Goal: Contribute content

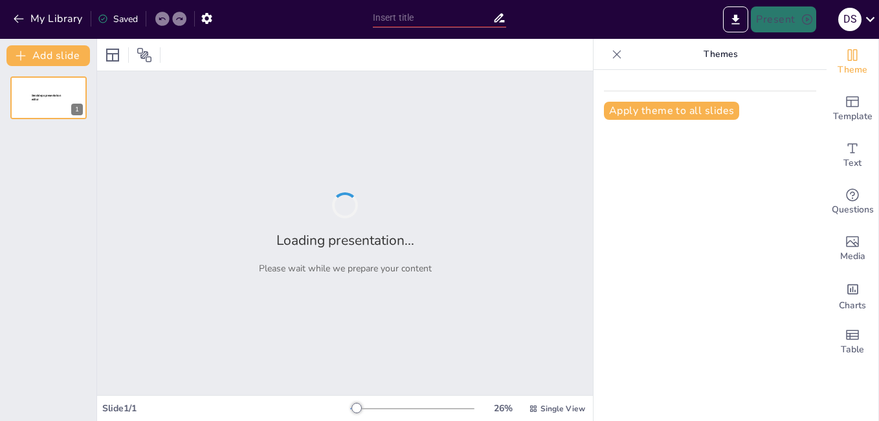
type input "Modelo Social: Definición y Conceptos Clave"
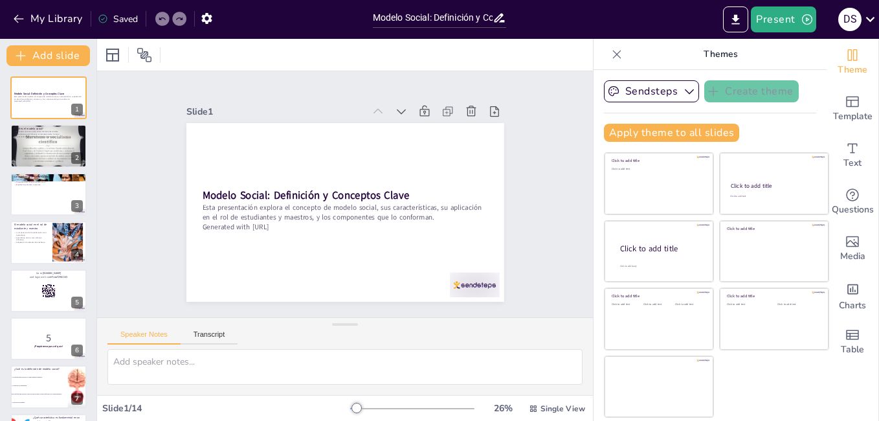
checkbox input "true"
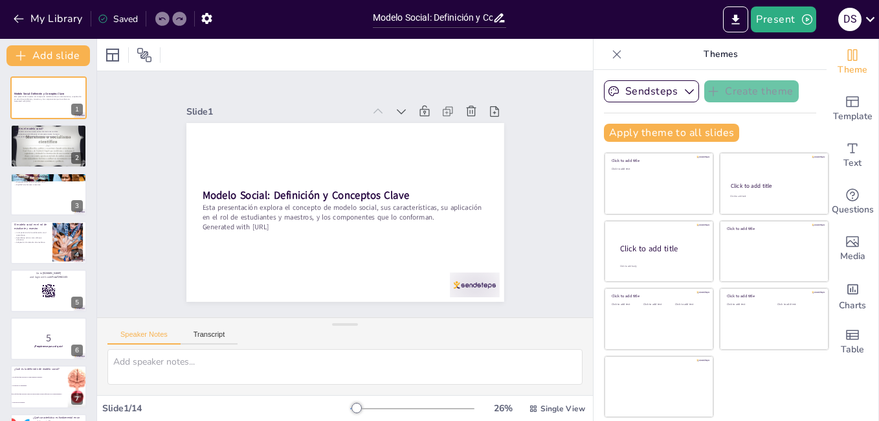
checkbox input "true"
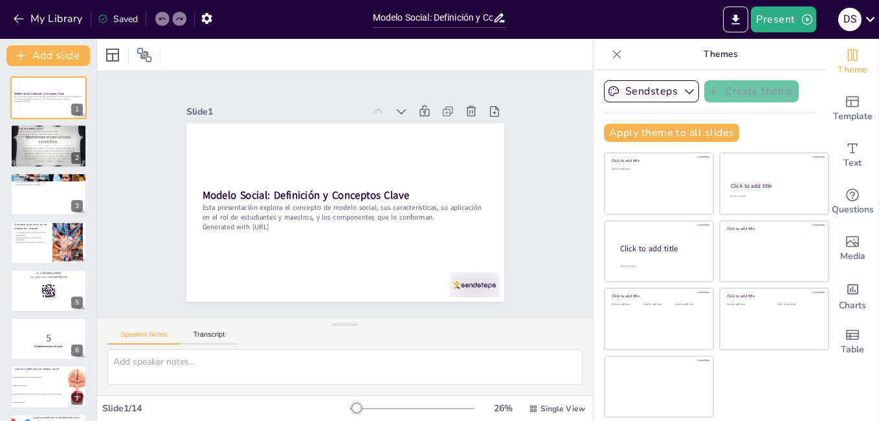
checkbox input "true"
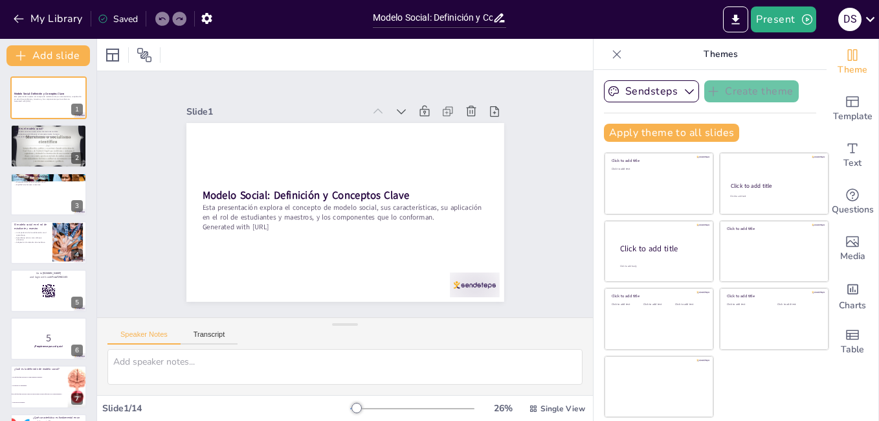
checkbox input "true"
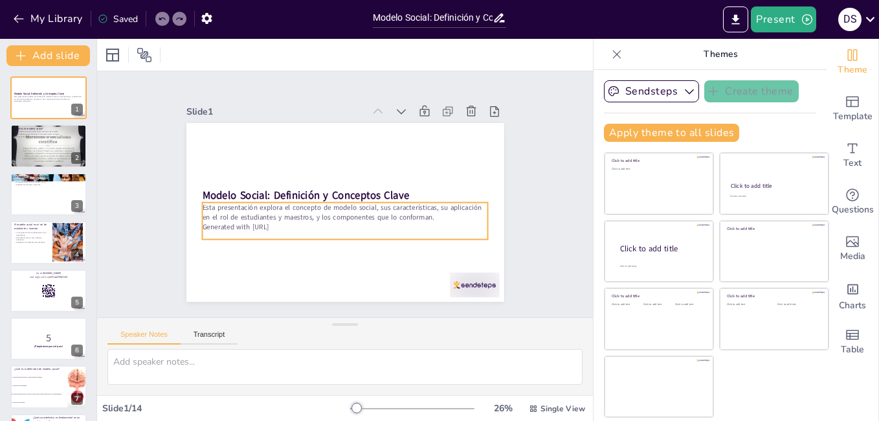
checkbox input "true"
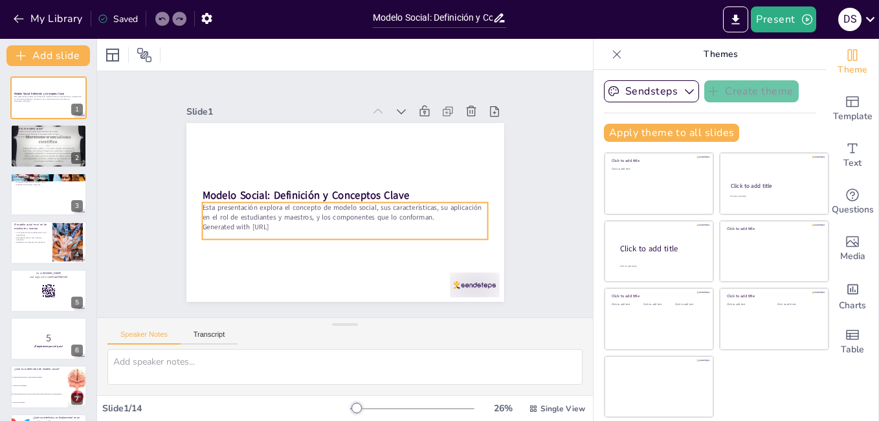
checkbox input "true"
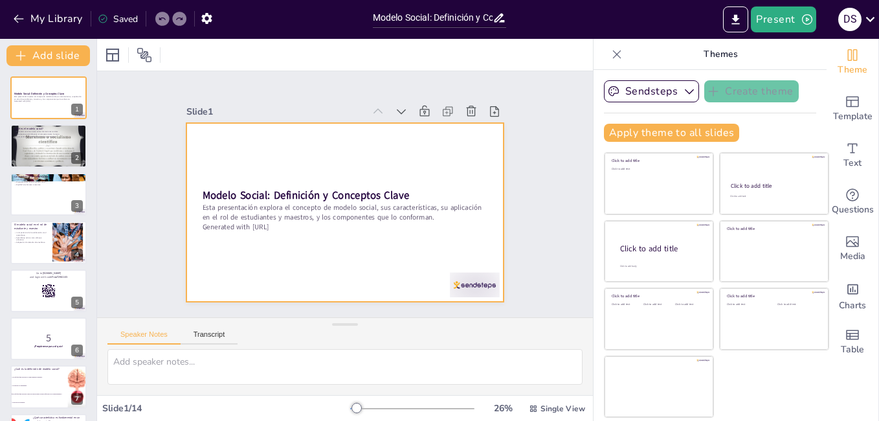
checkbox input "true"
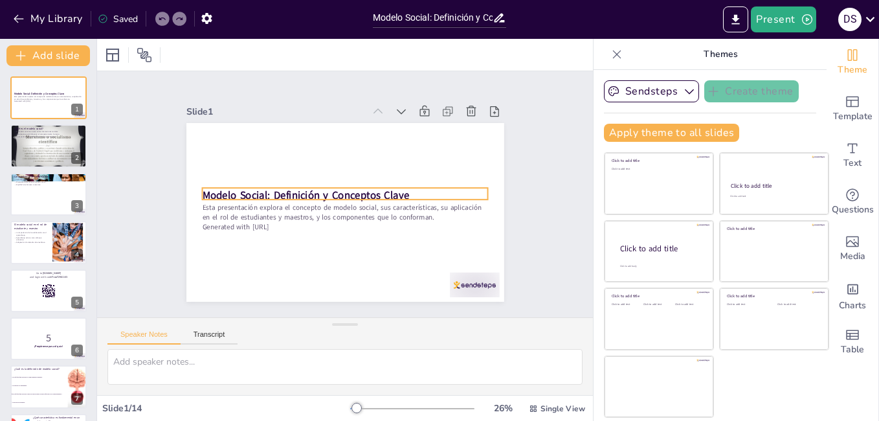
checkbox input "true"
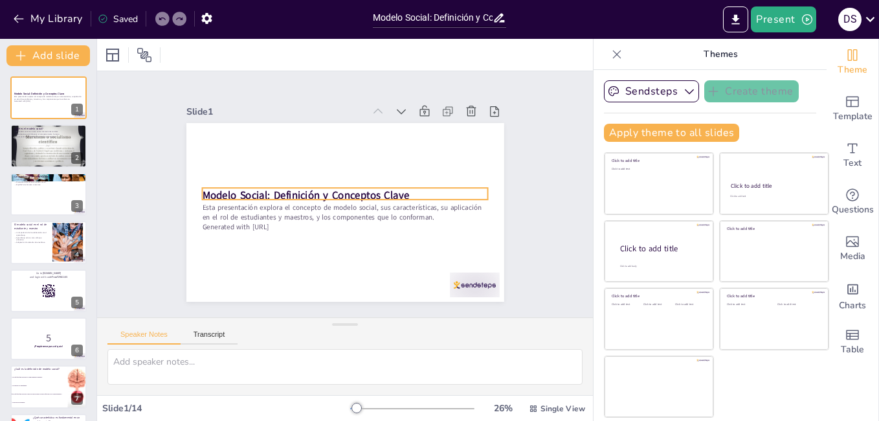
checkbox input "true"
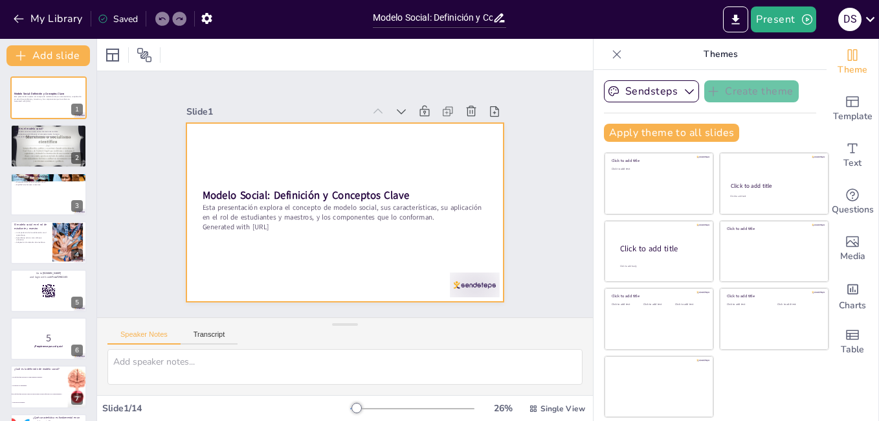
checkbox input "true"
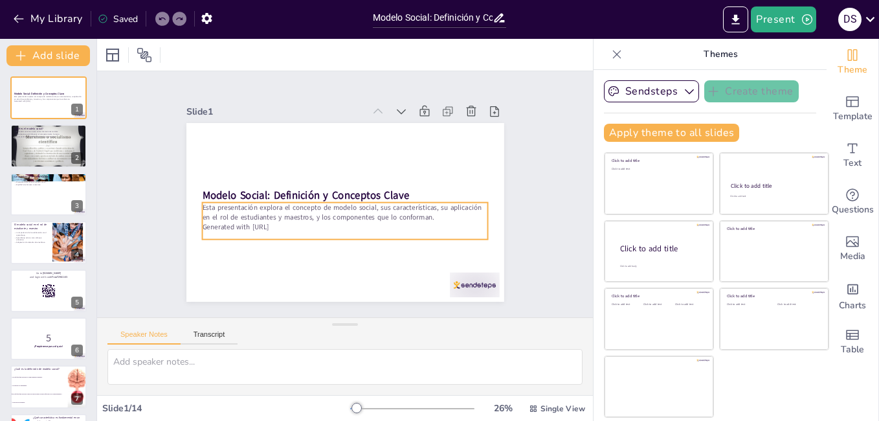
checkbox input "true"
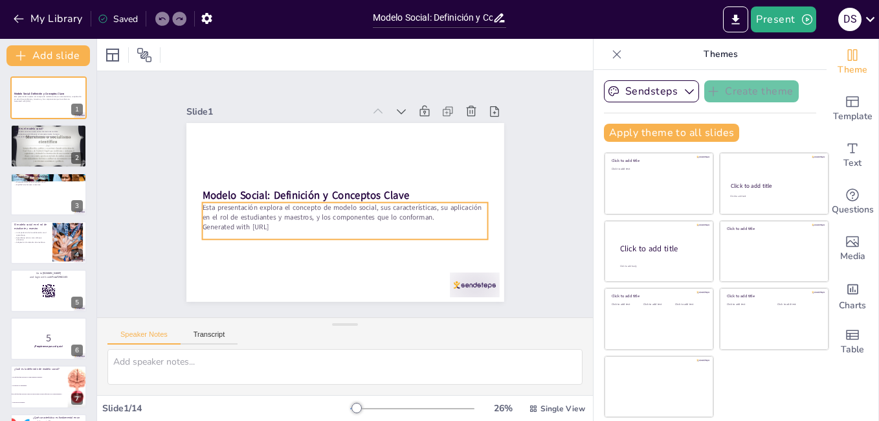
checkbox input "true"
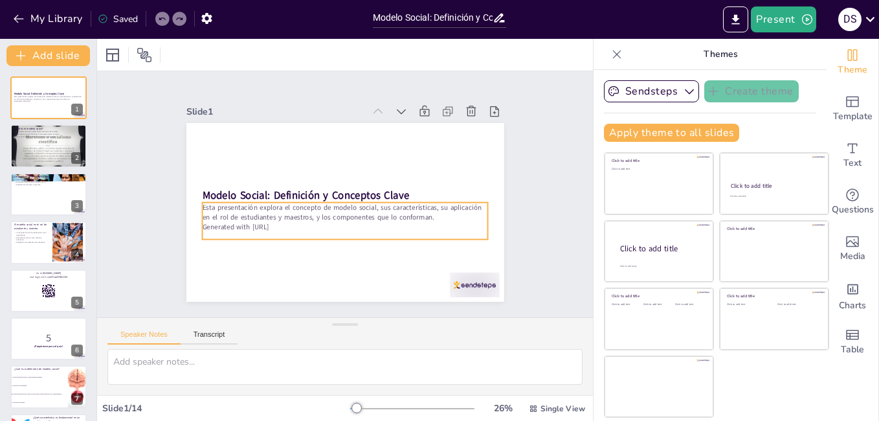
checkbox input "true"
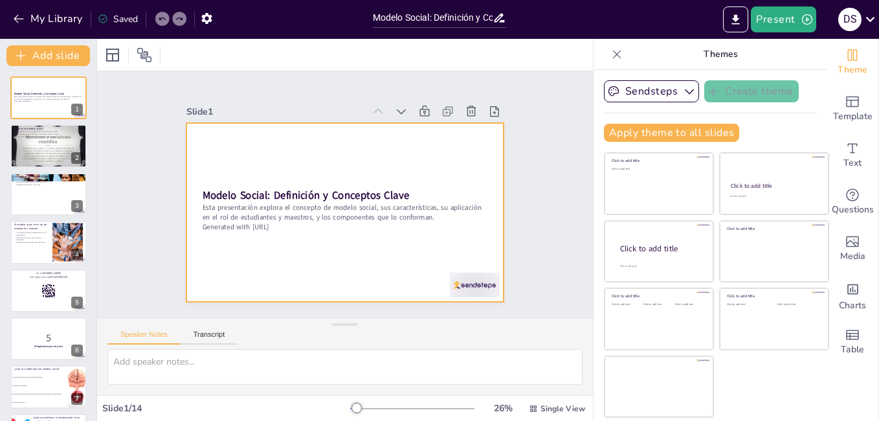
checkbox input "true"
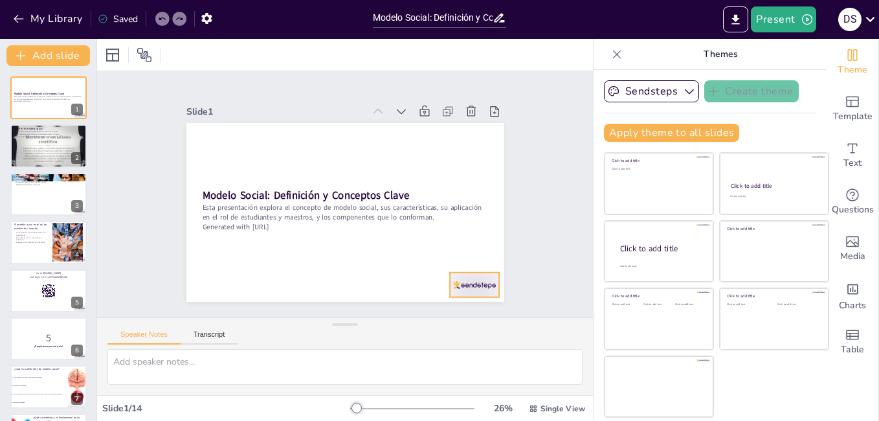
checkbox input "true"
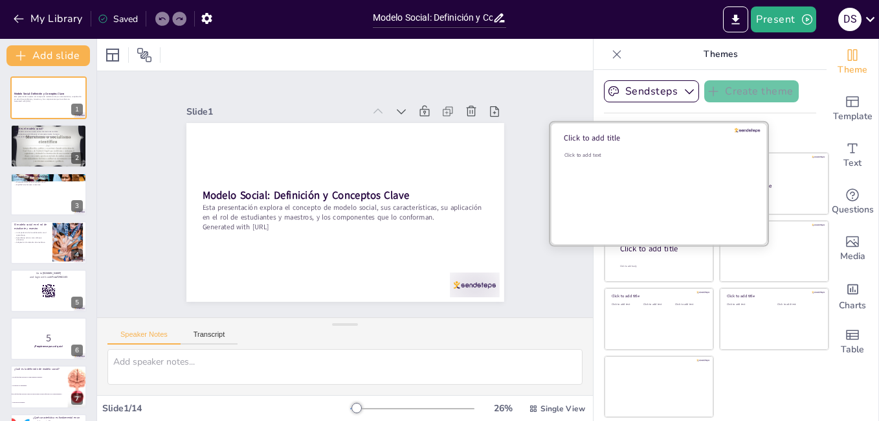
click at [640, 197] on div "Click to add text" at bounding box center [656, 191] width 185 height 80
checkbox input "true"
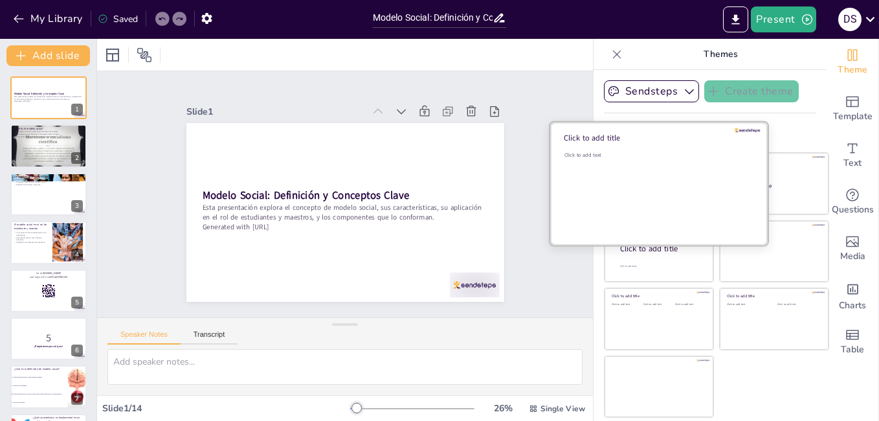
checkbox input "true"
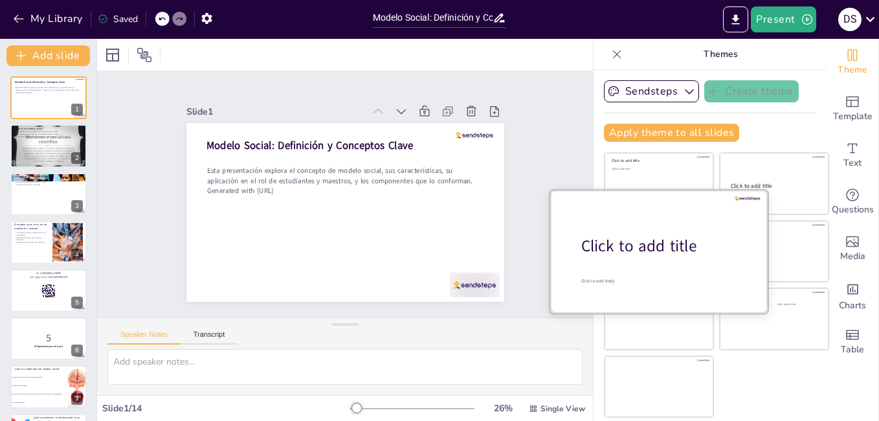
click at [649, 272] on div at bounding box center [658, 251] width 217 height 122
checkbox input "true"
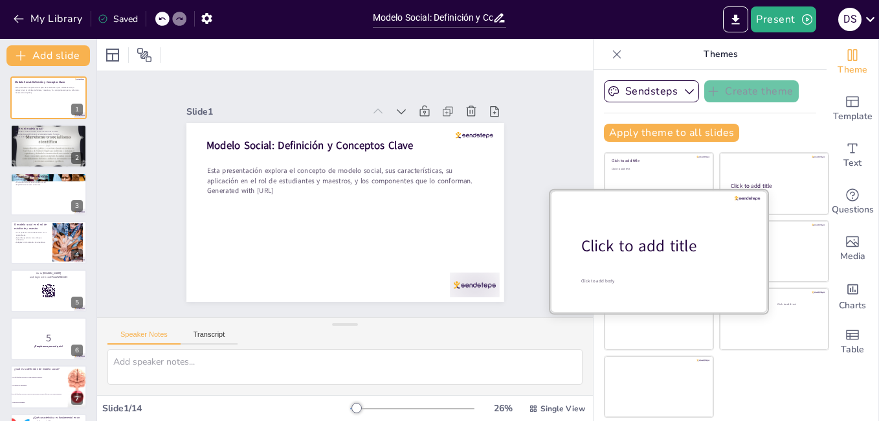
checkbox input "true"
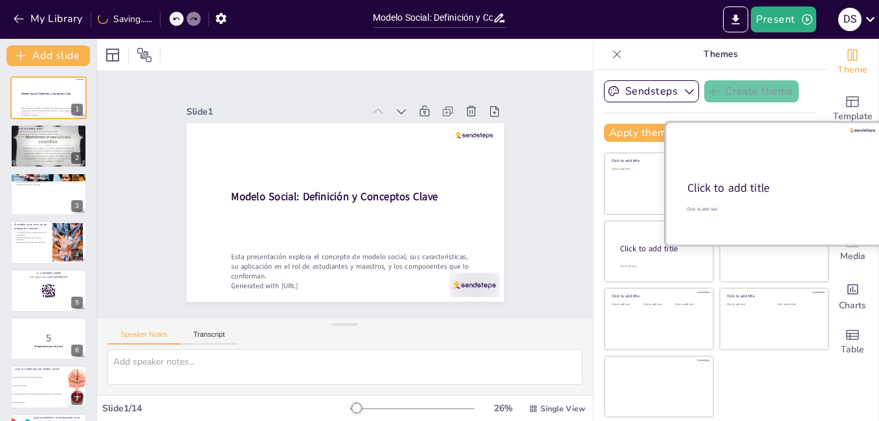
click at [747, 177] on div at bounding box center [773, 183] width 217 height 122
checkbox input "true"
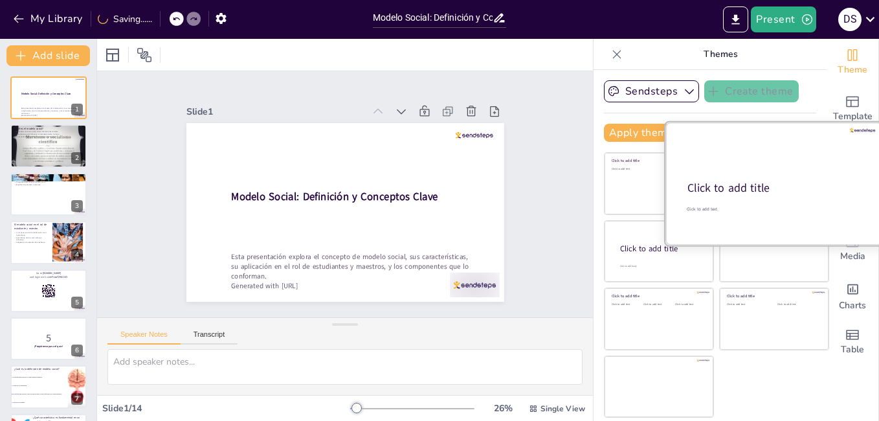
checkbox input "true"
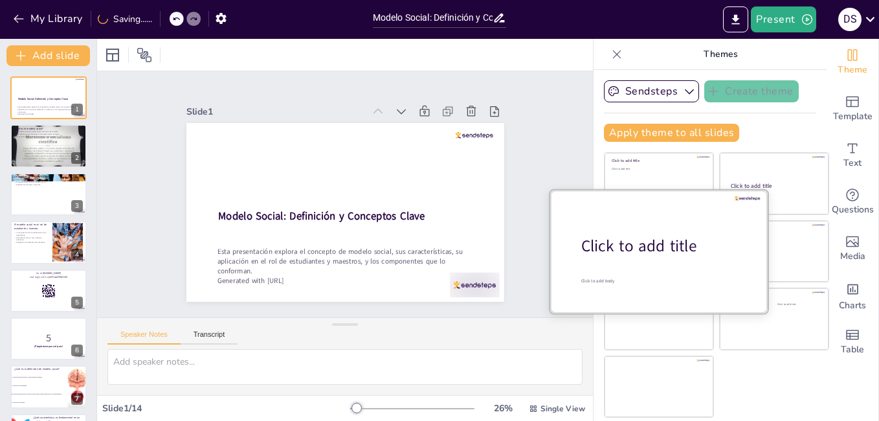
click at [674, 259] on div at bounding box center [658, 251] width 217 height 122
checkbox input "true"
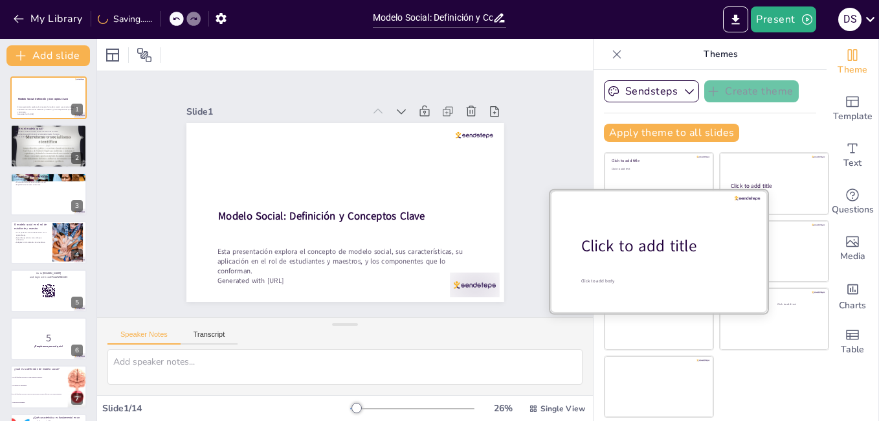
checkbox input "true"
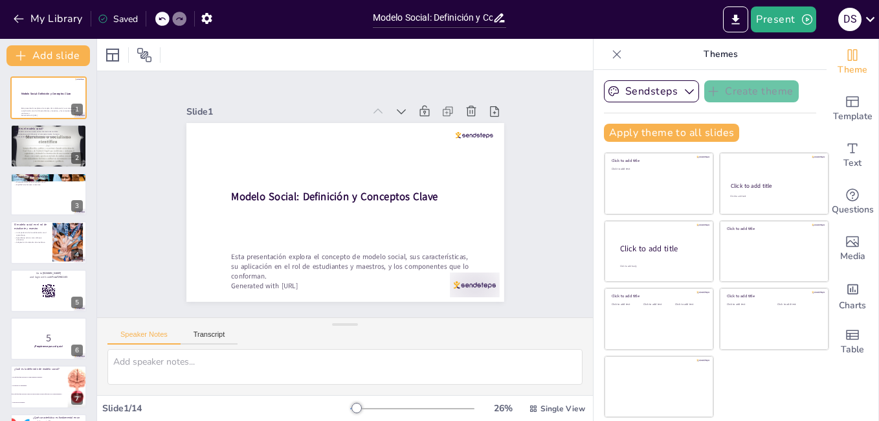
checkbox input "true"
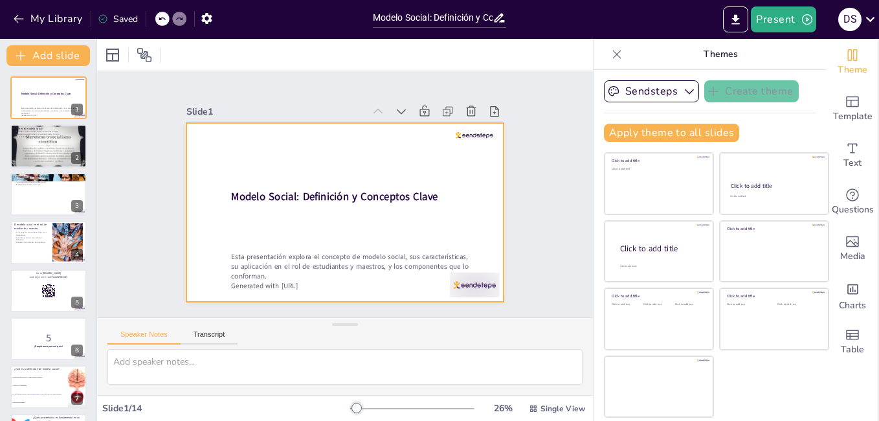
checkbox input "true"
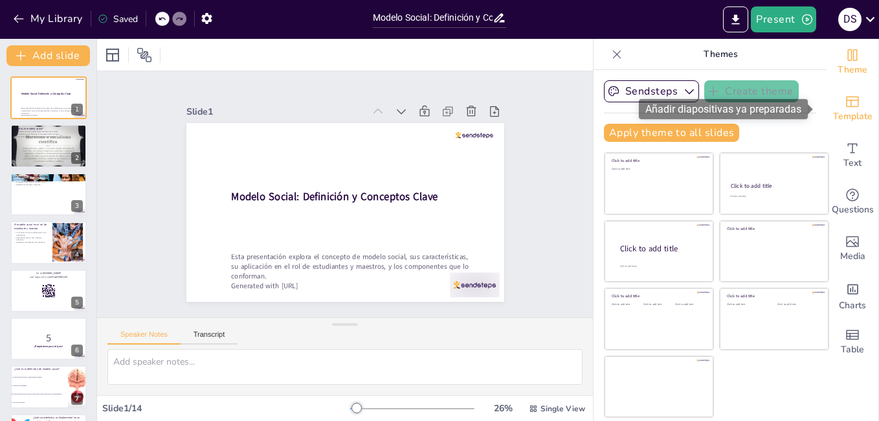
click at [844, 105] on icon "Add ready made slides" at bounding box center [852, 102] width 16 height 16
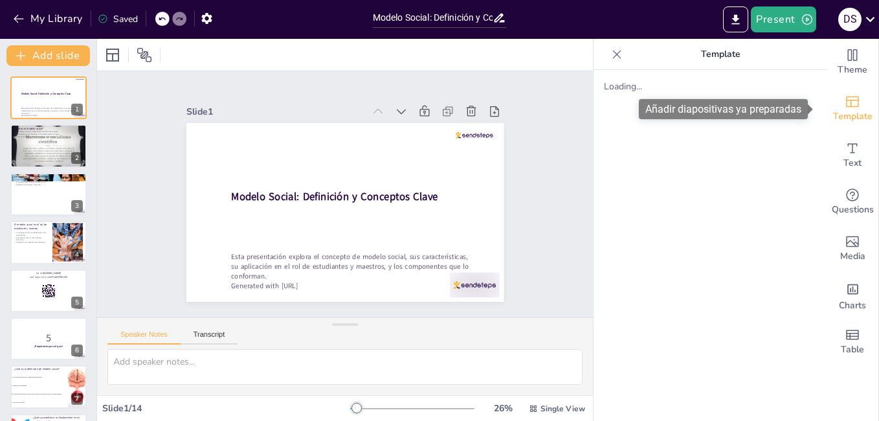
checkbox input "true"
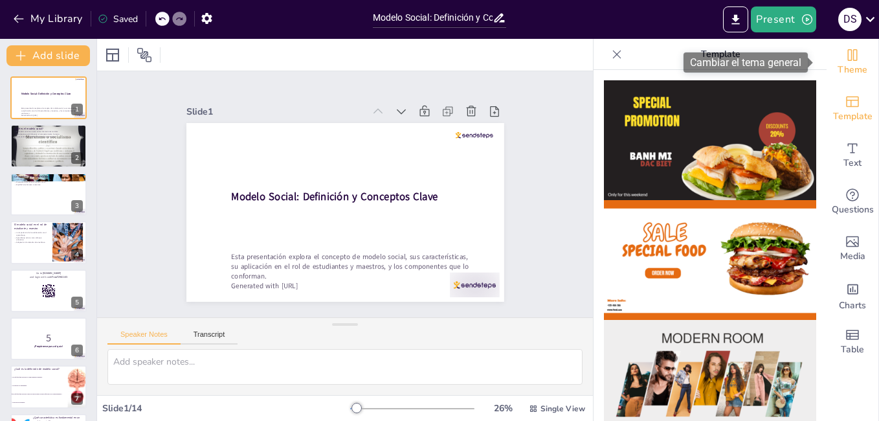
click at [840, 65] on span "Theme" at bounding box center [852, 70] width 30 height 14
checkbox input "true"
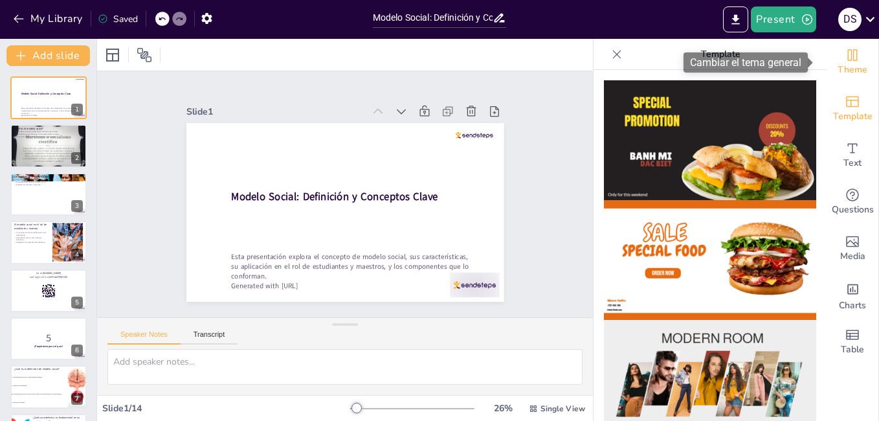
checkbox input "true"
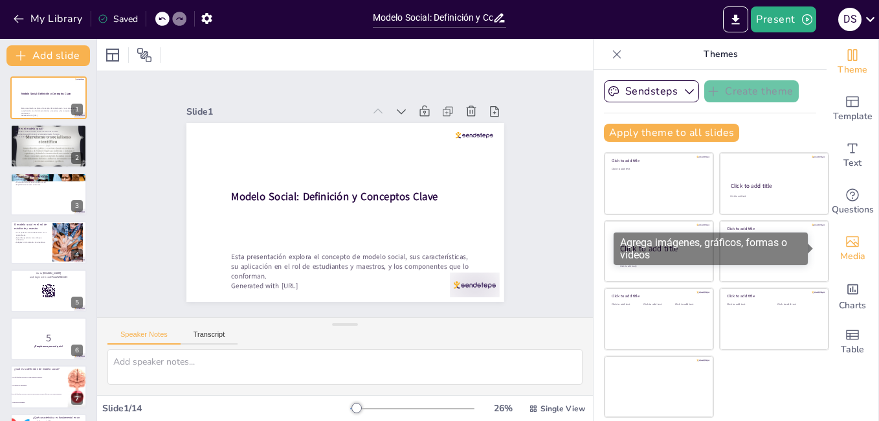
click at [840, 254] on span "Media" at bounding box center [852, 256] width 25 height 14
checkbox input "true"
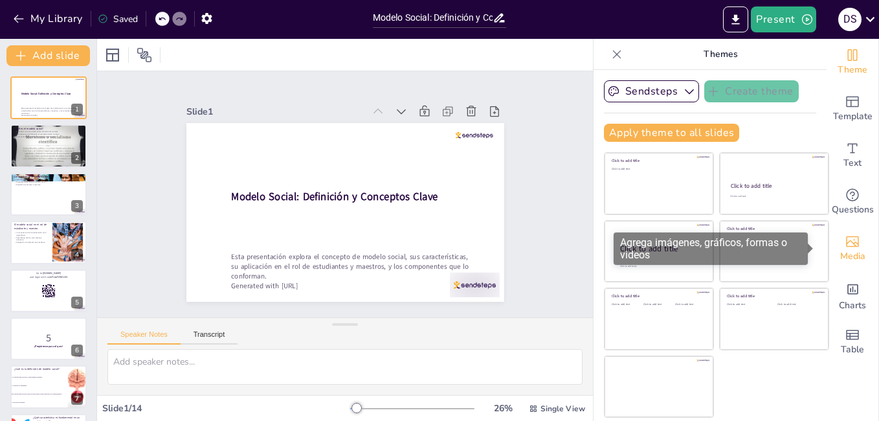
checkbox input "true"
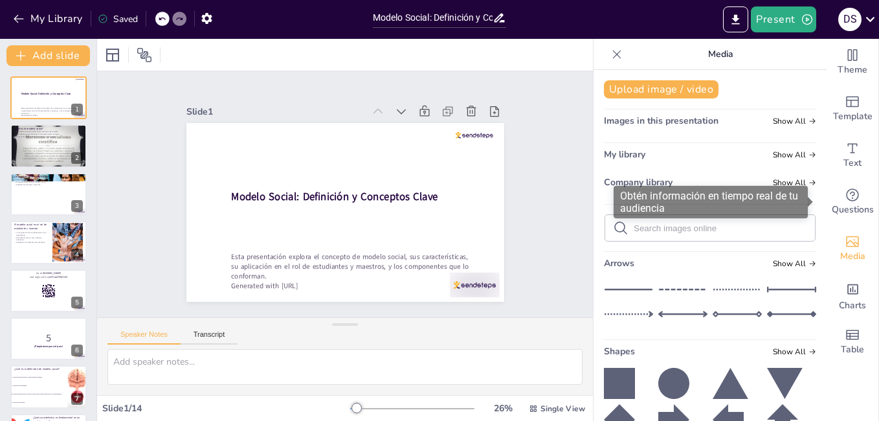
checkbox input "true"
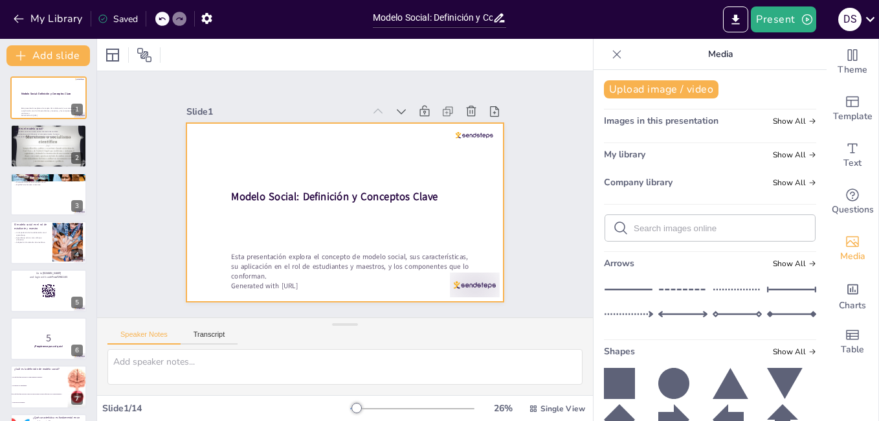
checkbox input "true"
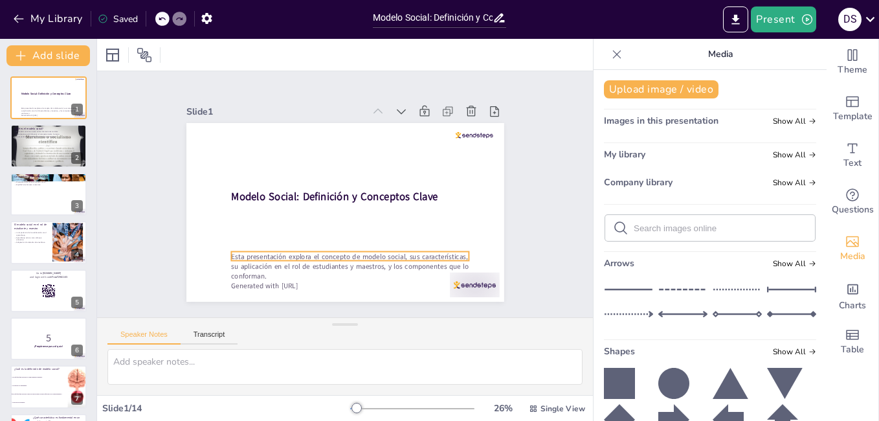
checkbox input "true"
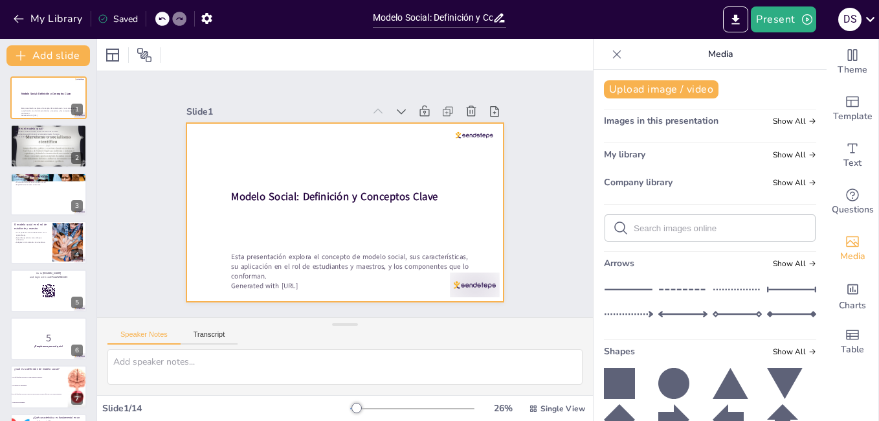
checkbox input "true"
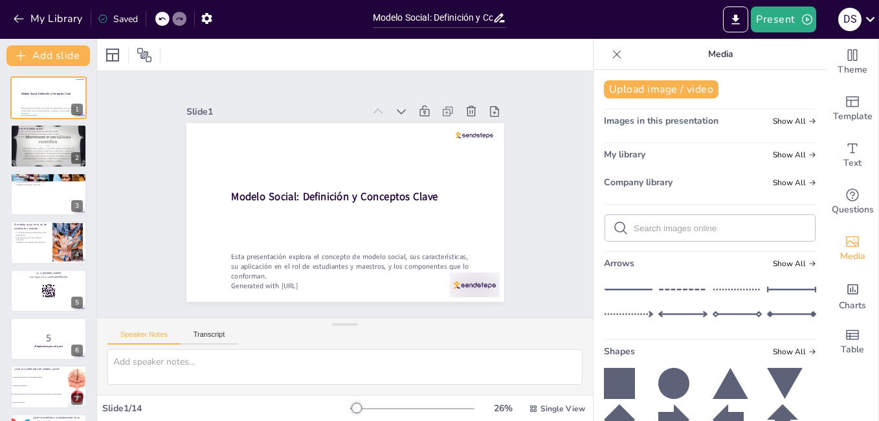
checkbox input "true"
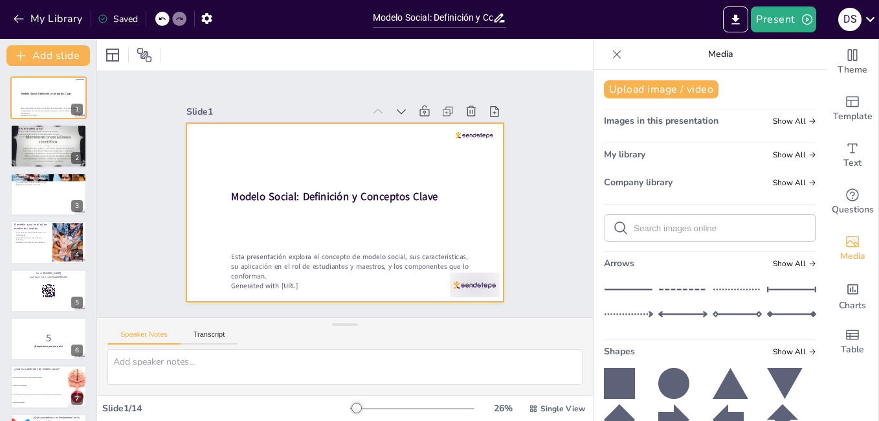
checkbox input "true"
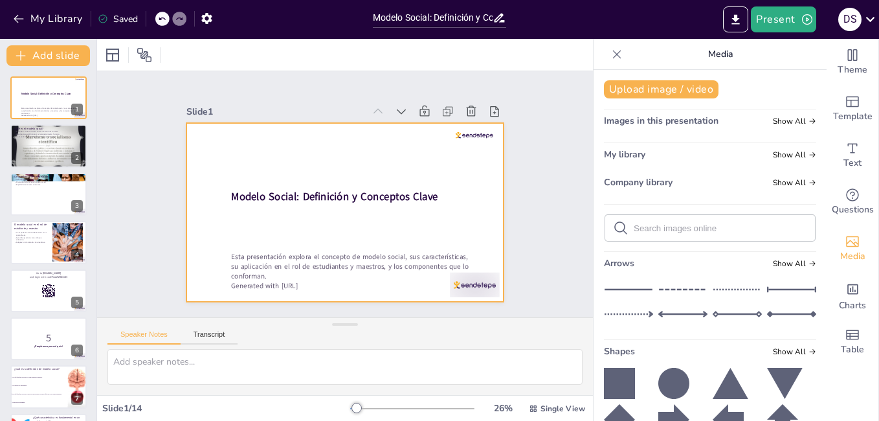
checkbox input "true"
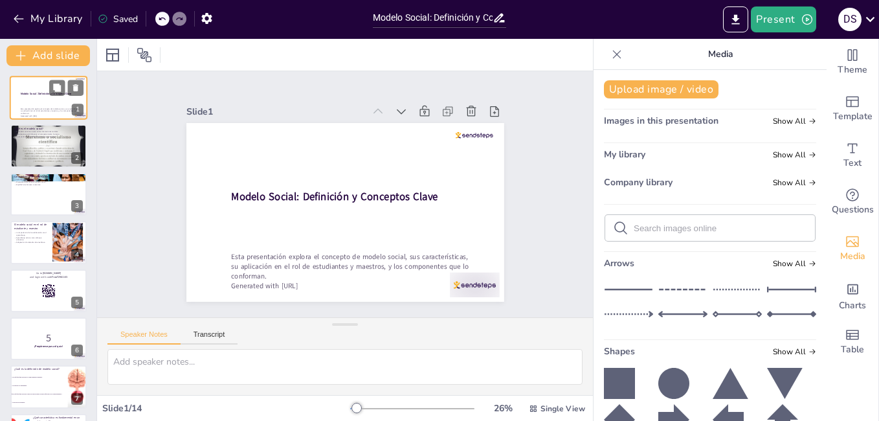
checkbox input "true"
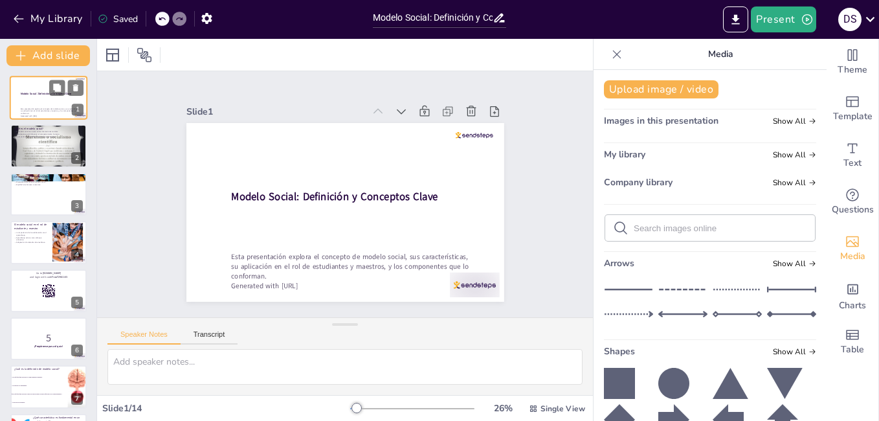
checkbox input "true"
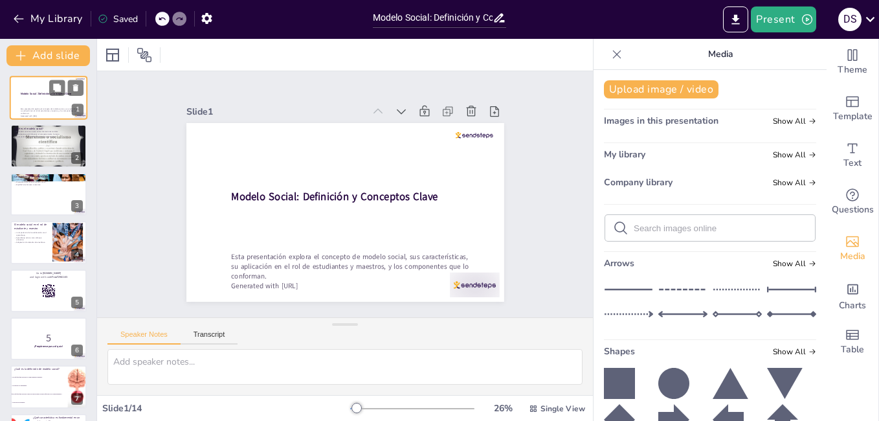
checkbox input "true"
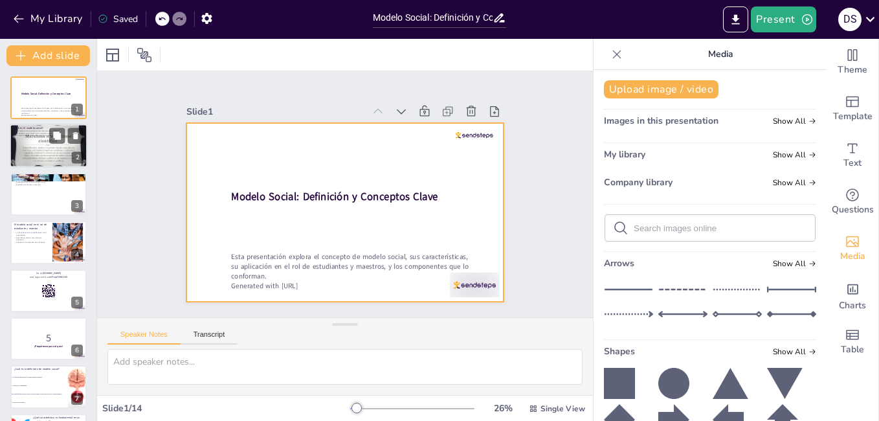
checkbox input "true"
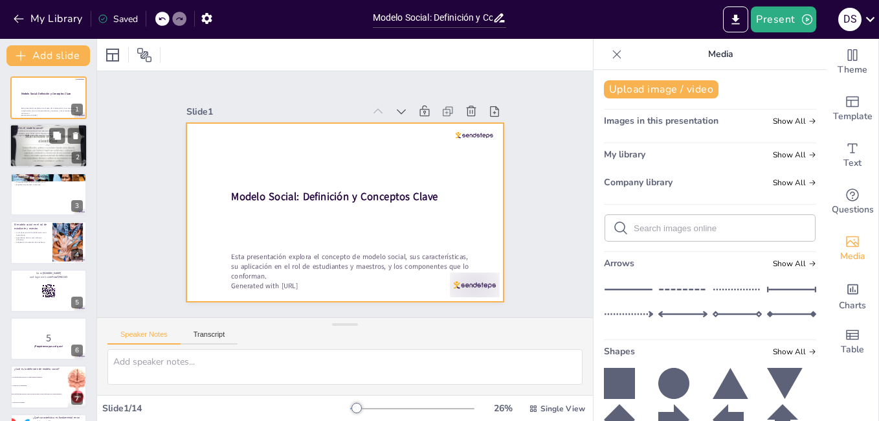
checkbox input "true"
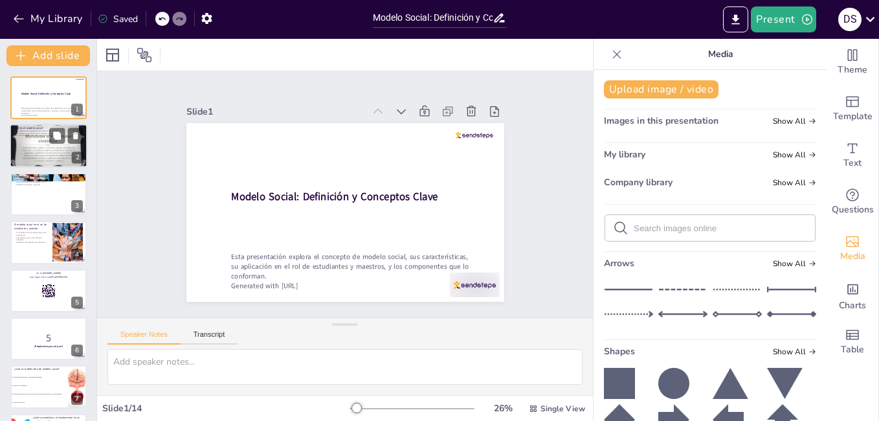
checkbox input "true"
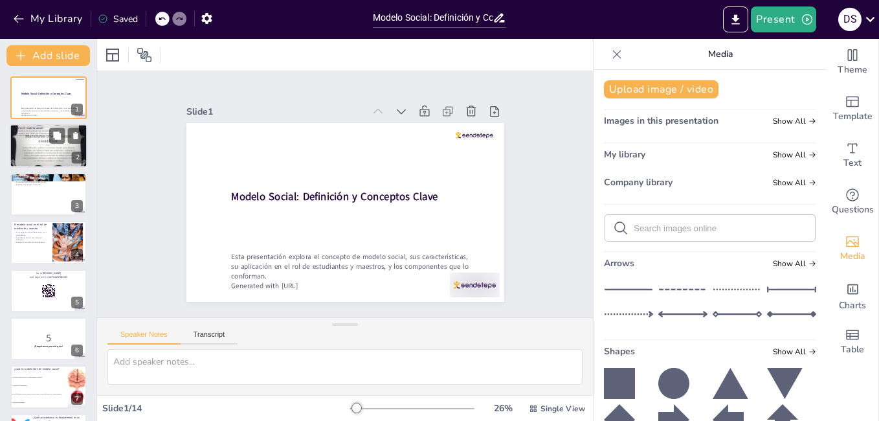
click at [53, 149] on div at bounding box center [49, 145] width 78 height 58
type textarea "Las interacciones sociales son cruciales para el modelo social, ya que determin…"
checkbox input "true"
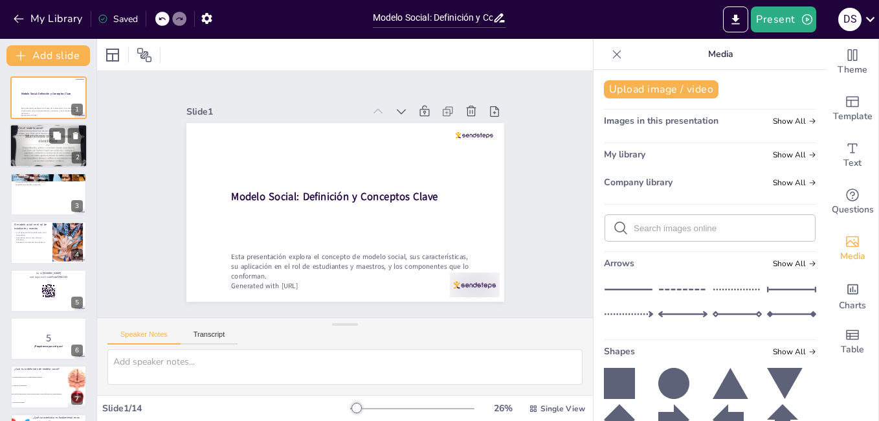
checkbox input "true"
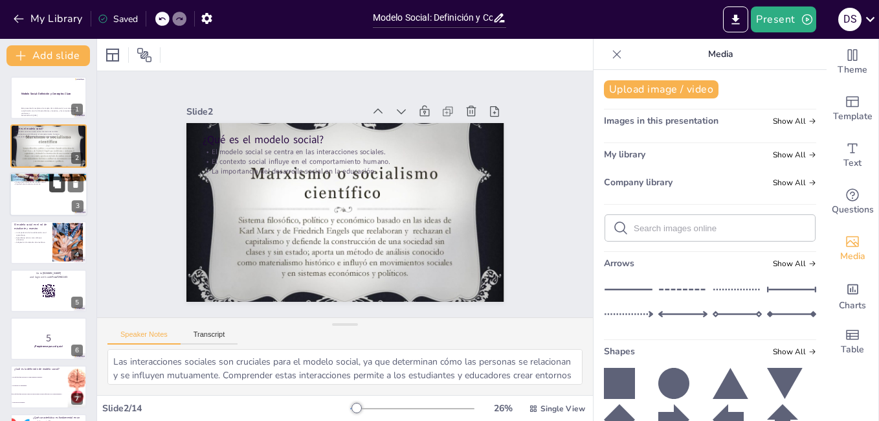
checkbox input "true"
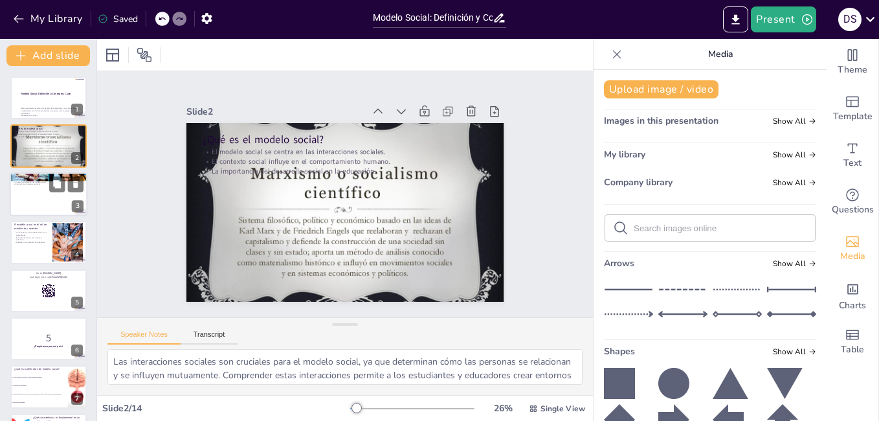
checkbox input "true"
click at [43, 191] on div at bounding box center [49, 194] width 78 height 44
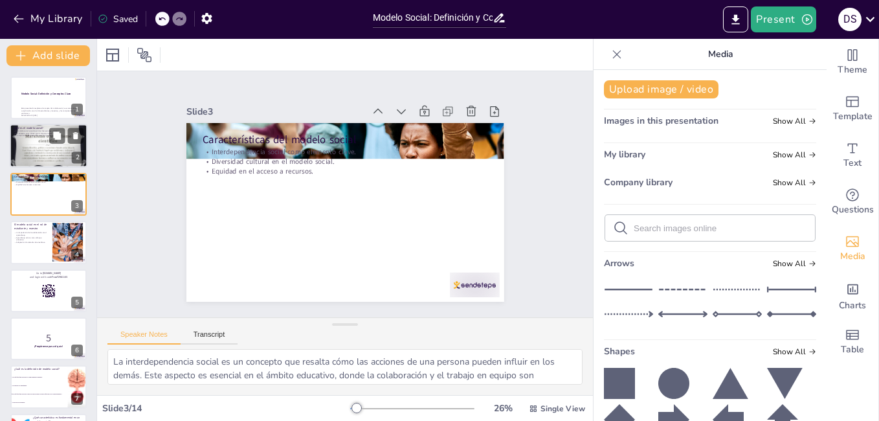
click at [37, 157] on div at bounding box center [49, 145] width 78 height 58
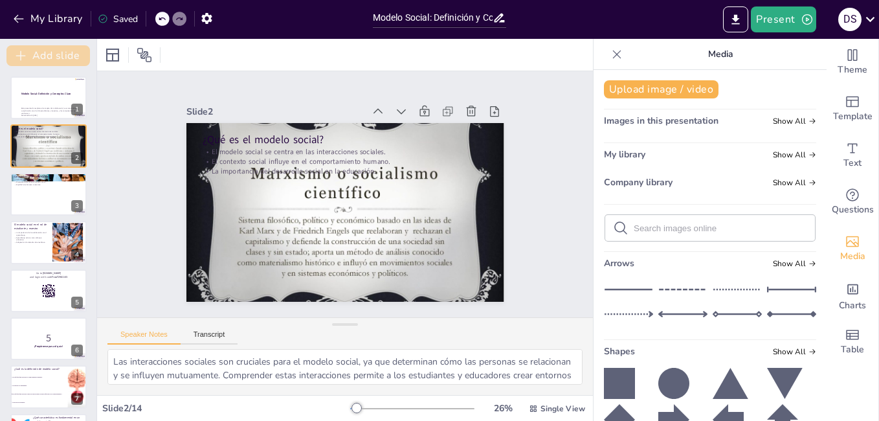
click at [50, 54] on button "Add slide" at bounding box center [47, 55] width 83 height 21
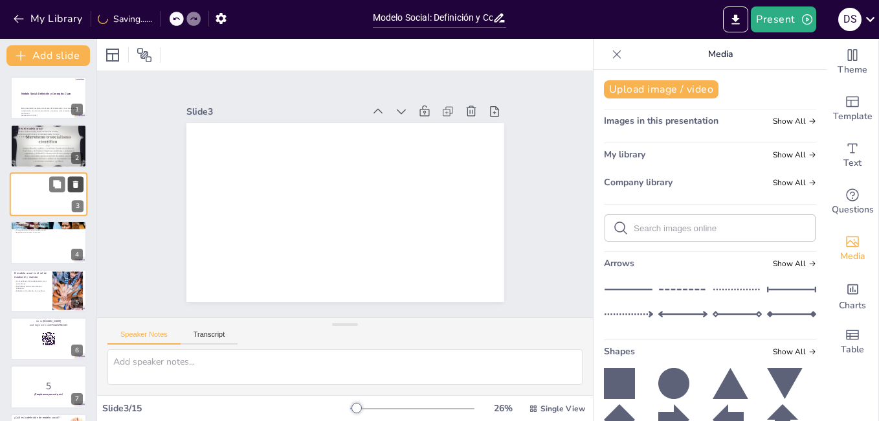
click at [72, 185] on icon at bounding box center [75, 183] width 9 height 9
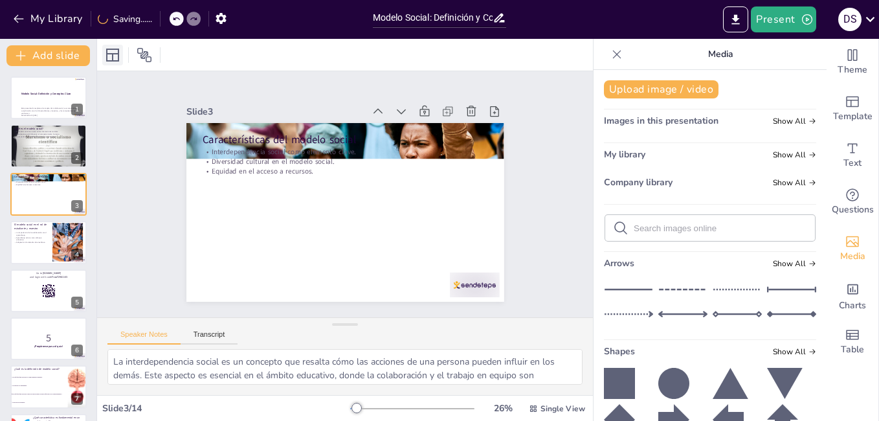
click at [115, 52] on icon at bounding box center [113, 55] width 16 height 16
click at [546, 117] on div "Slide 1 Modelo Social: Definición y Conceptos Clave Esta presentación explora e…" at bounding box center [344, 194] width 547 height 387
click at [21, 279] on div at bounding box center [49, 290] width 78 height 44
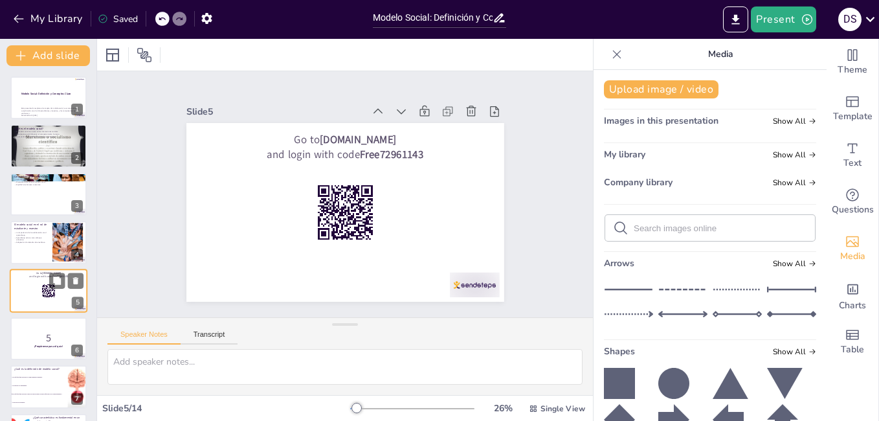
scroll to position [47, 0]
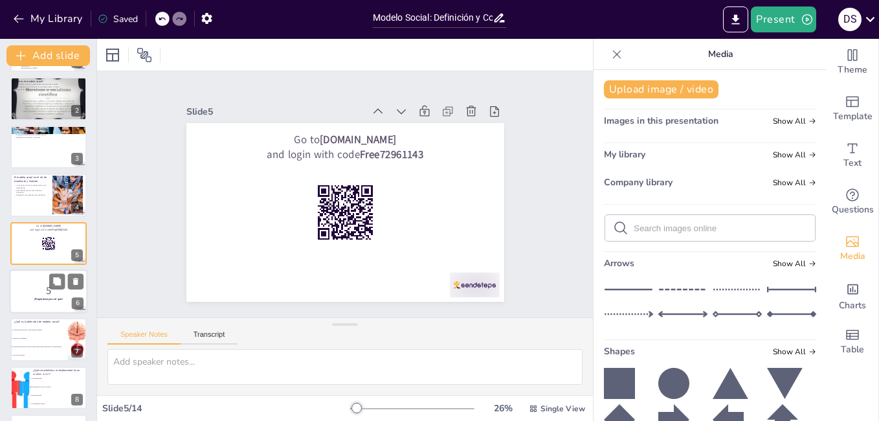
click at [39, 272] on div at bounding box center [49, 291] width 78 height 44
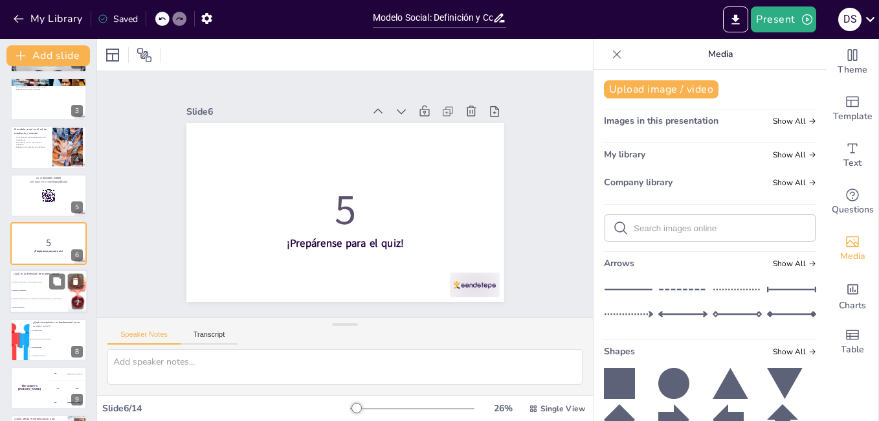
click at [35, 308] on li "Una teoría económica." at bounding box center [39, 307] width 58 height 8
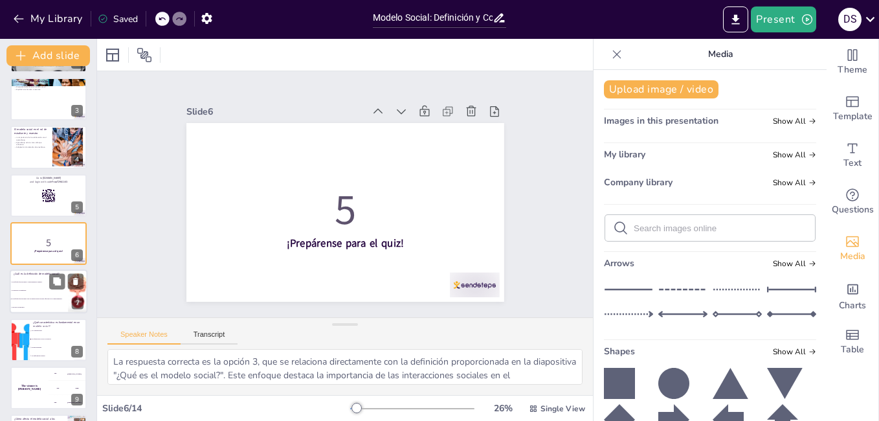
scroll to position [143, 0]
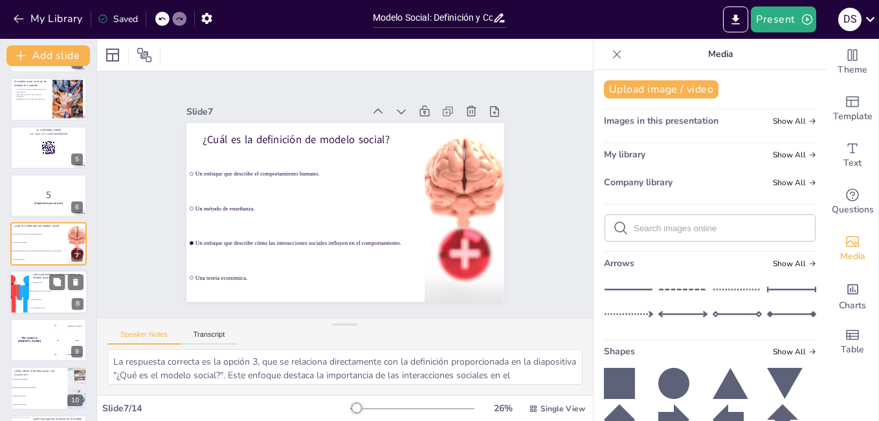
click at [13, 296] on div at bounding box center [18, 292] width 83 height 44
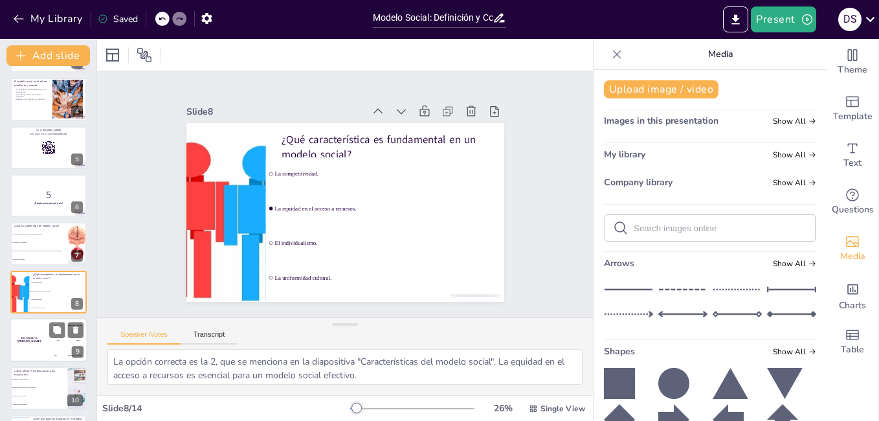
scroll to position [191, 0]
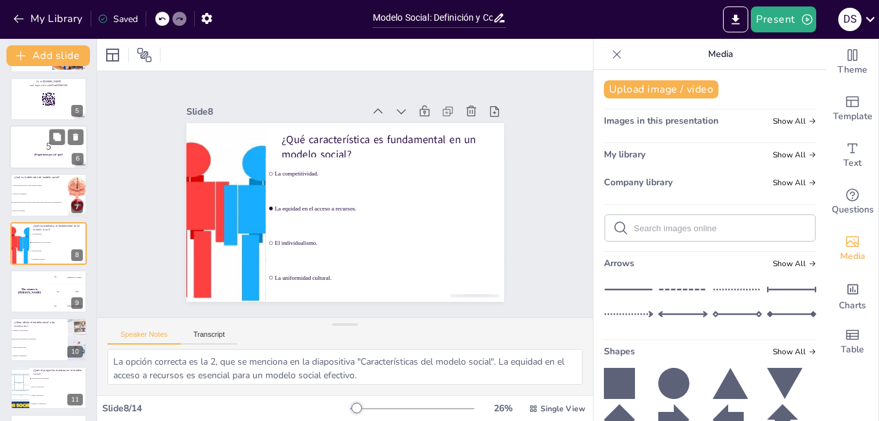
click at [71, 203] on div "¿Cuál es la definición de modelo social? Un enfoque que describe el comportamie…" at bounding box center [48, 194] width 76 height 43
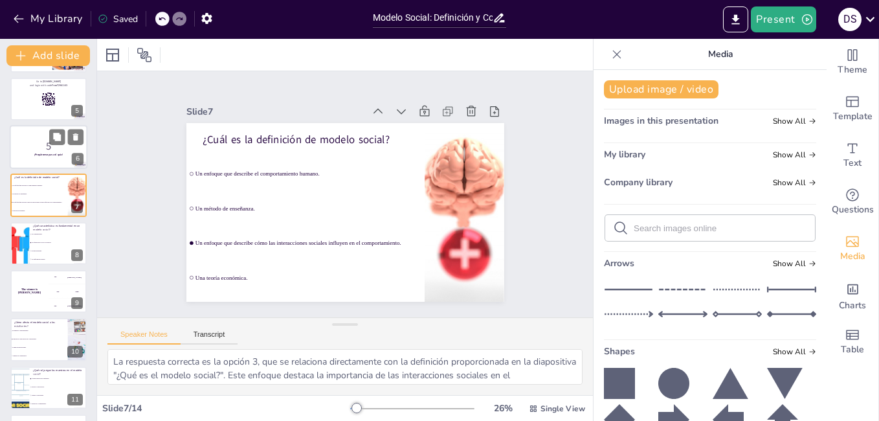
scroll to position [143, 0]
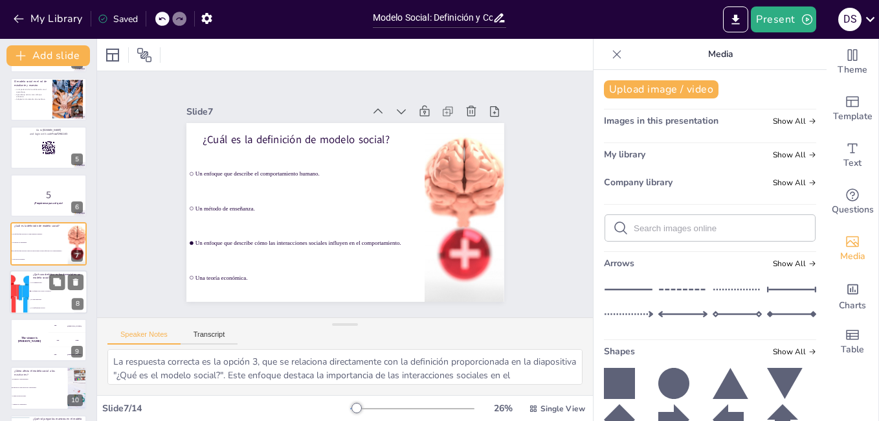
click at [21, 286] on div at bounding box center [18, 292] width 83 height 44
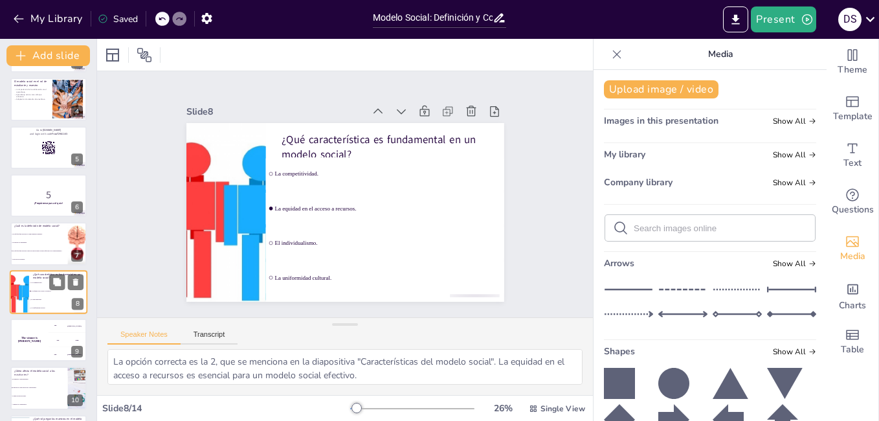
scroll to position [191, 0]
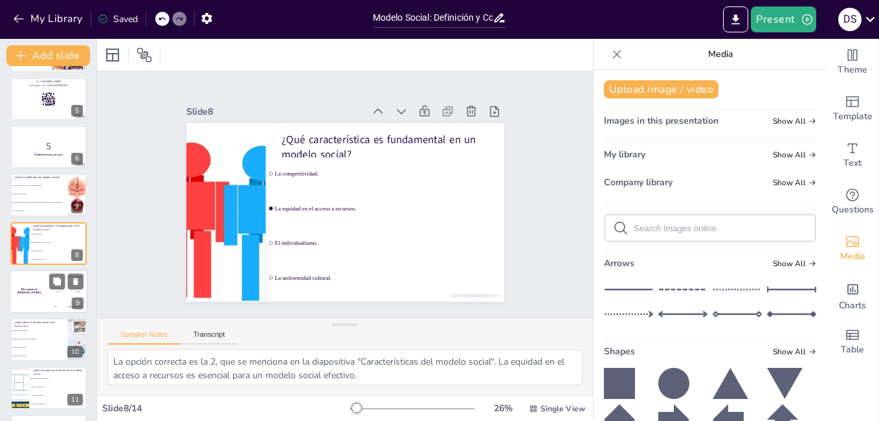
click at [28, 301] on div "The winner is [PERSON_NAME]" at bounding box center [29, 291] width 39 height 44
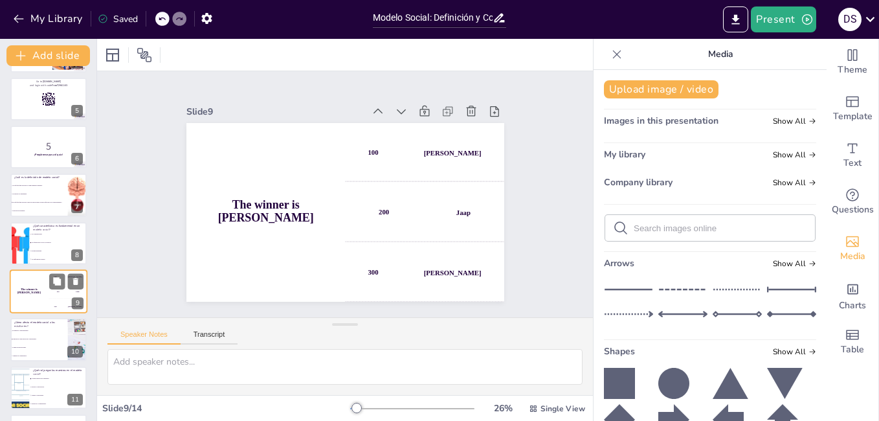
scroll to position [239, 0]
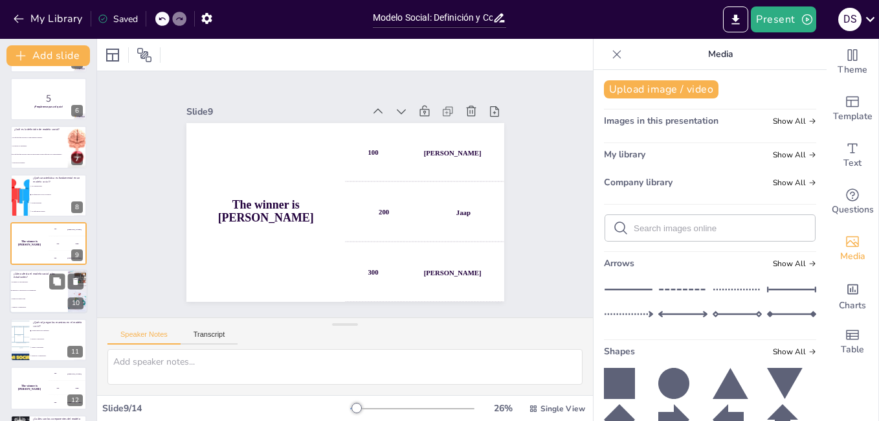
click at [30, 301] on li "Limita las interacciones." at bounding box center [39, 299] width 58 height 8
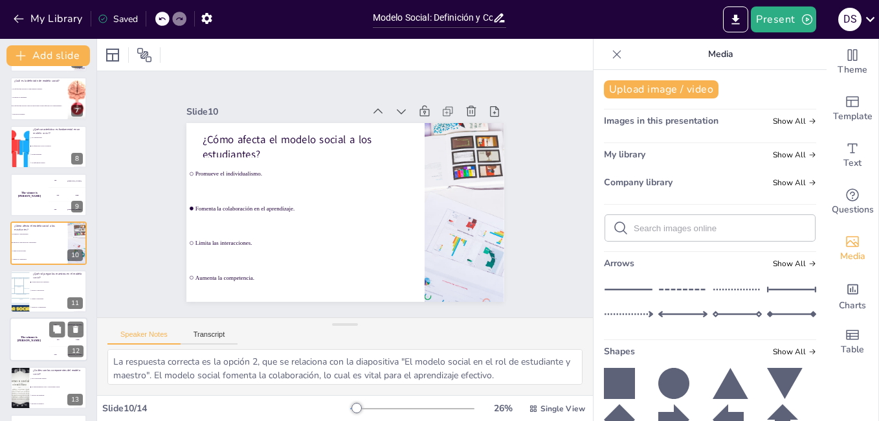
click at [31, 321] on div "The winner is [PERSON_NAME]" at bounding box center [29, 339] width 39 height 44
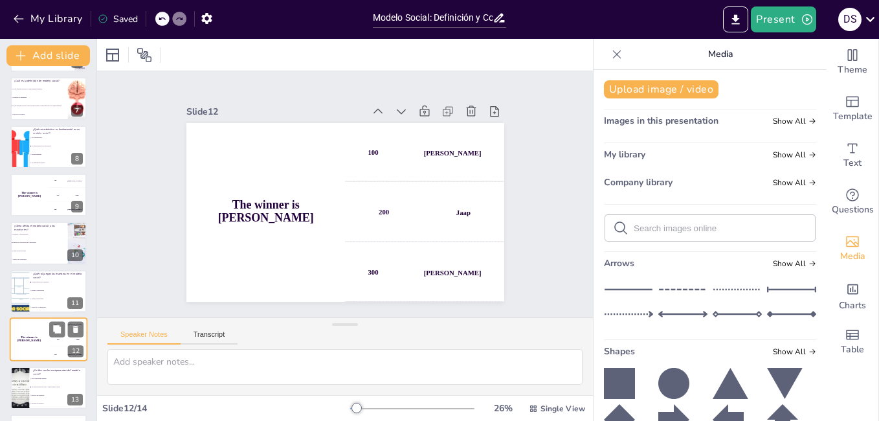
scroll to position [334, 0]
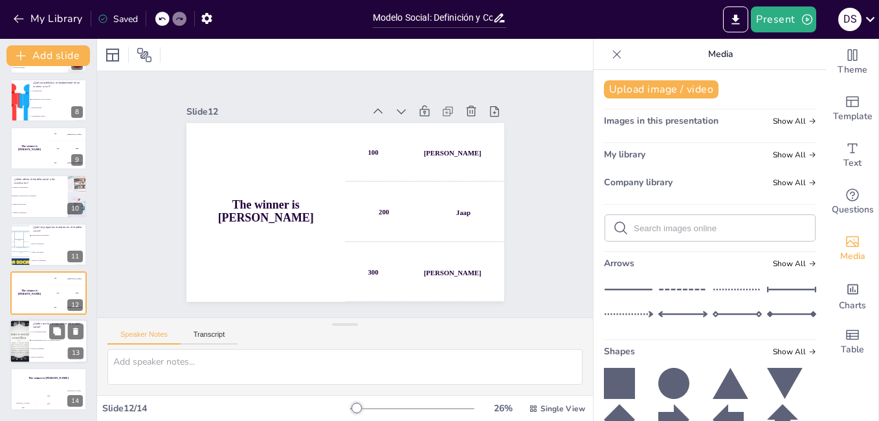
click at [31, 342] on li "La interdependencia social y la diversidad cultural." at bounding box center [58, 340] width 58 height 8
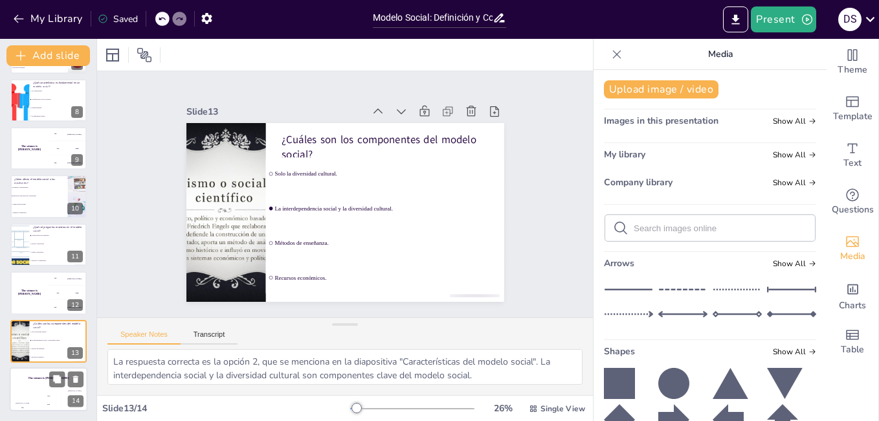
click at [41, 395] on div "Jaap" at bounding box center [49, 396] width 26 height 2
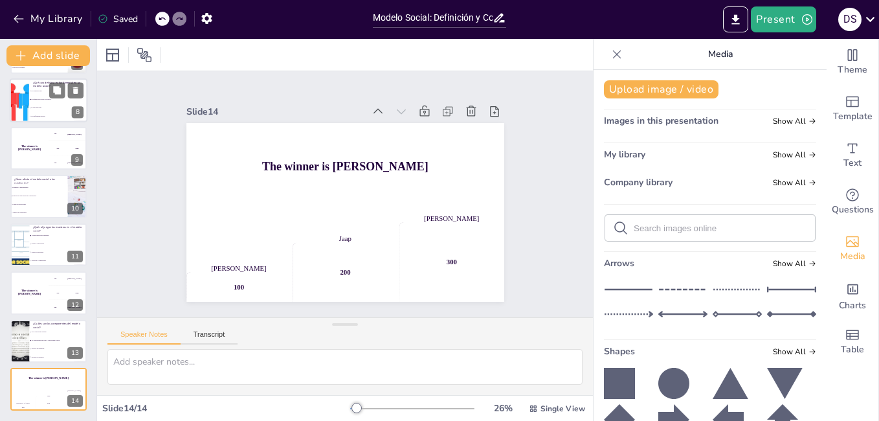
click at [50, 100] on li "La equidad en el acceso a recursos." at bounding box center [58, 99] width 58 height 8
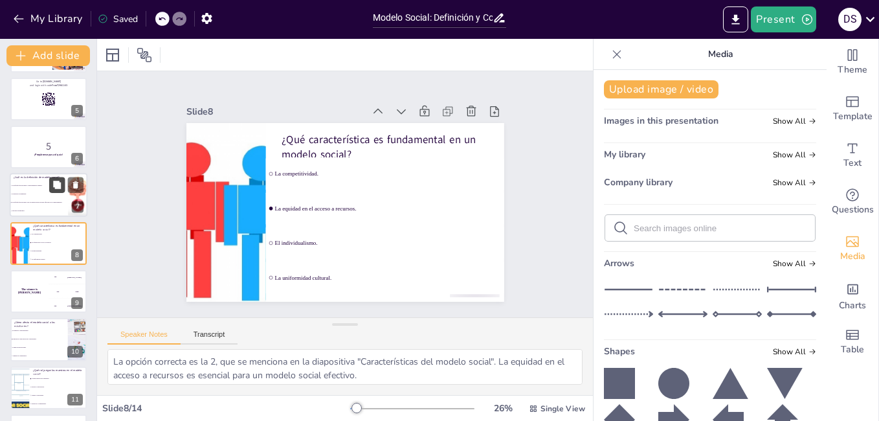
scroll to position [0, 0]
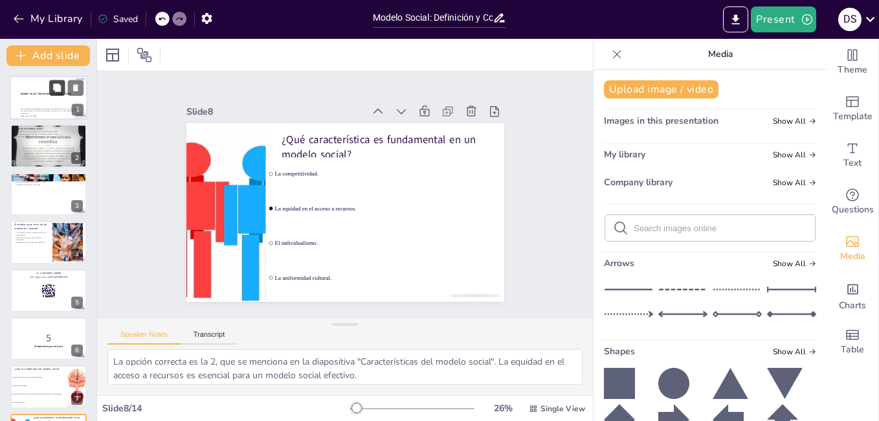
click at [50, 87] on button at bounding box center [57, 88] width 16 height 16
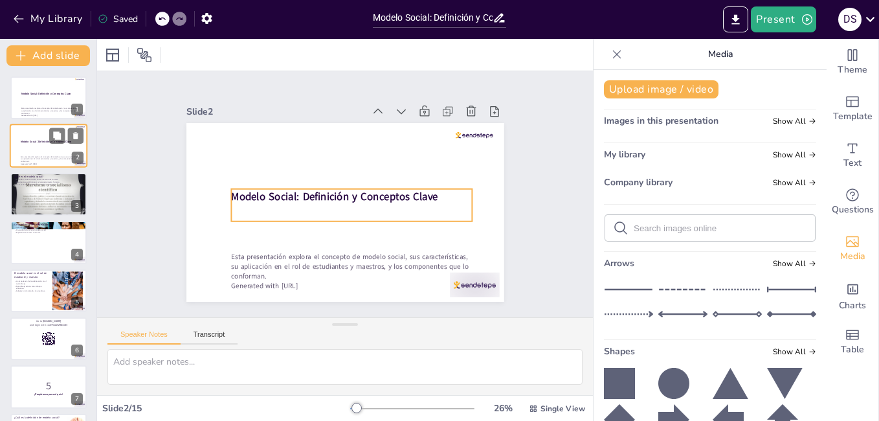
click at [46, 143] on strong "Modelo Social: Definición y Conceptos Clave" at bounding box center [46, 141] width 50 height 3
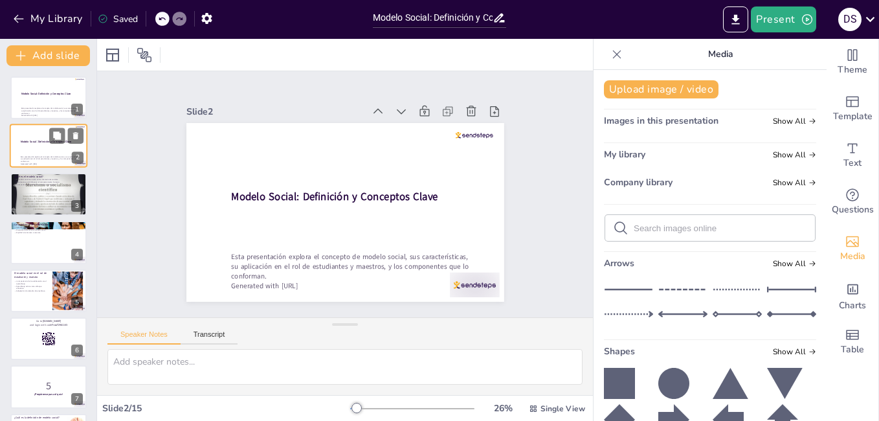
click at [46, 143] on strong "Modelo Social: Definición y Conceptos Clave" at bounding box center [46, 141] width 50 height 3
click at [54, 206] on div at bounding box center [49, 194] width 78 height 58
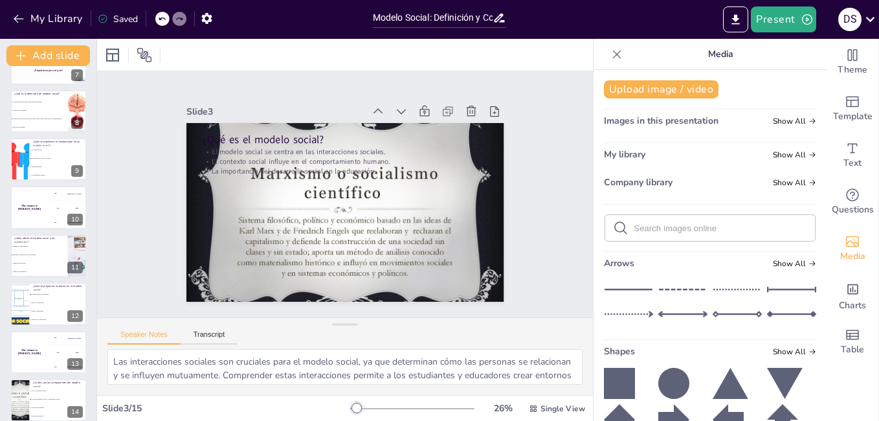
scroll to position [383, 0]
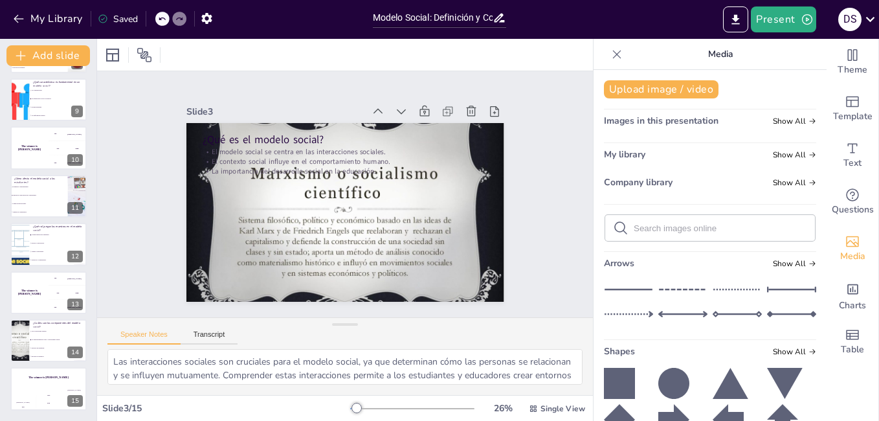
click at [188, 329] on div "Speaker Notes Transcript" at bounding box center [172, 335] width 130 height 17
click at [200, 343] on button "Transcript" at bounding box center [210, 337] width 58 height 14
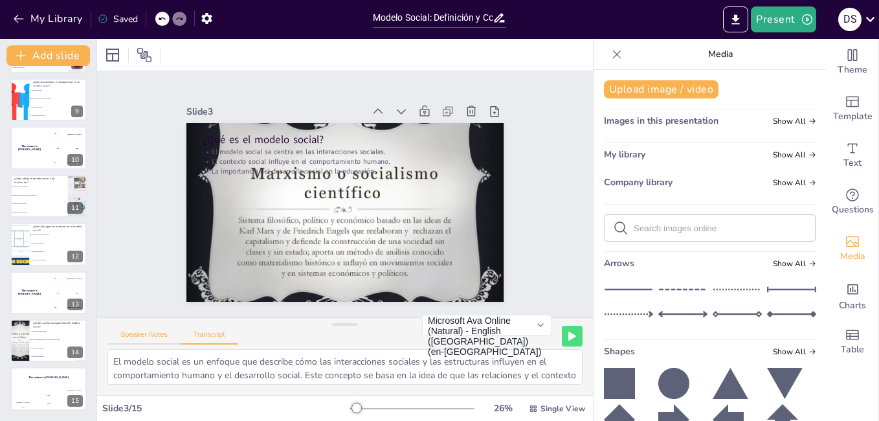
click at [146, 337] on button "Speaker Notes" at bounding box center [143, 337] width 73 height 14
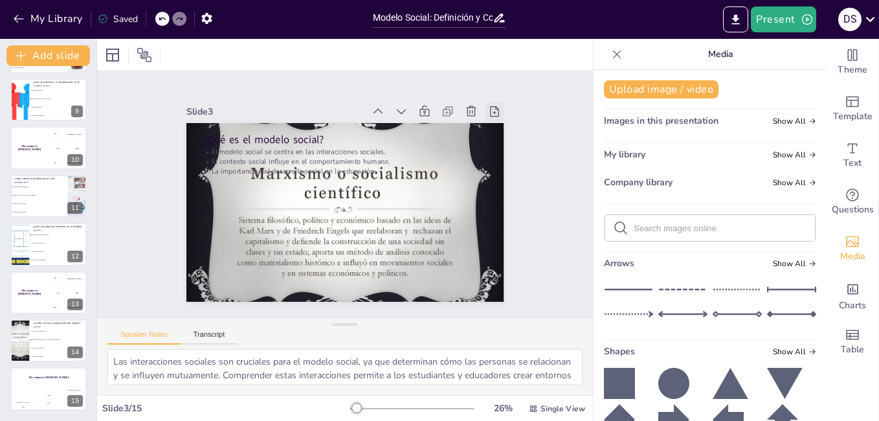
click at [488, 105] on icon at bounding box center [494, 111] width 13 height 13
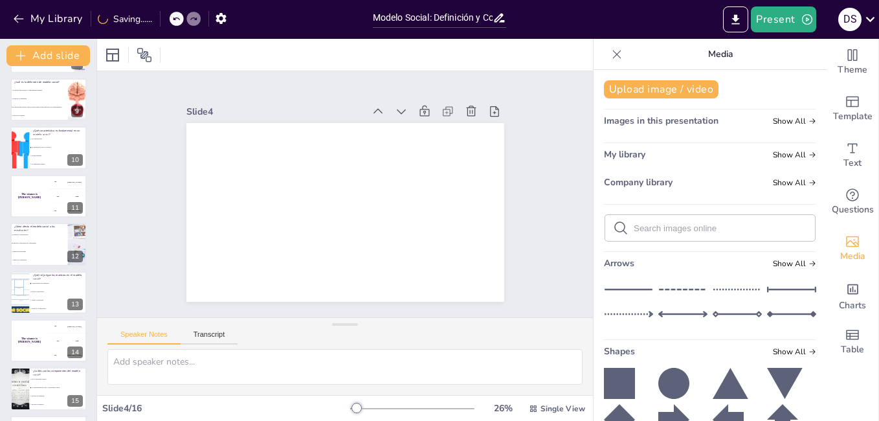
click at [488, 105] on icon at bounding box center [494, 111] width 13 height 13
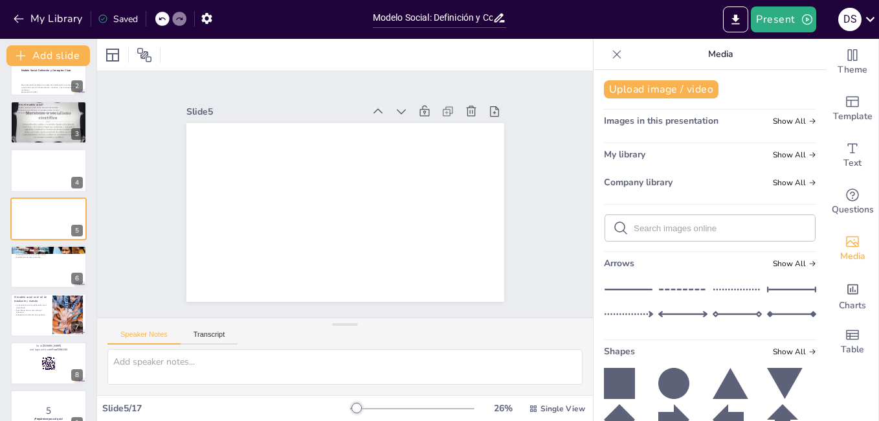
scroll to position [65, 0]
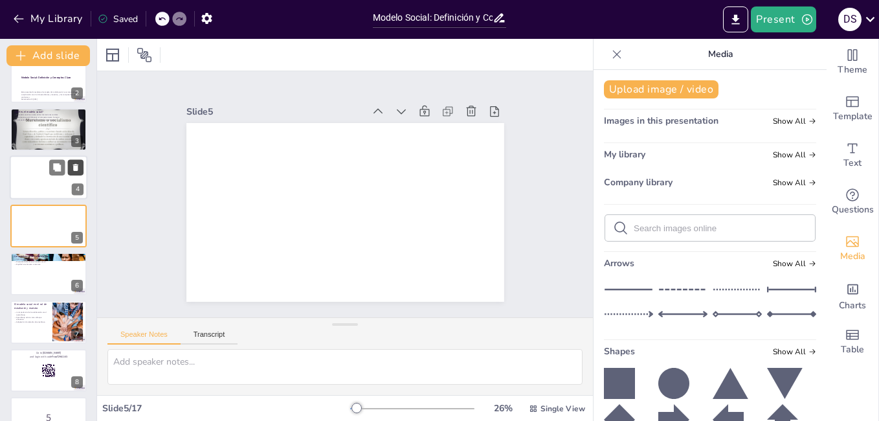
click at [76, 165] on icon at bounding box center [75, 167] width 5 height 7
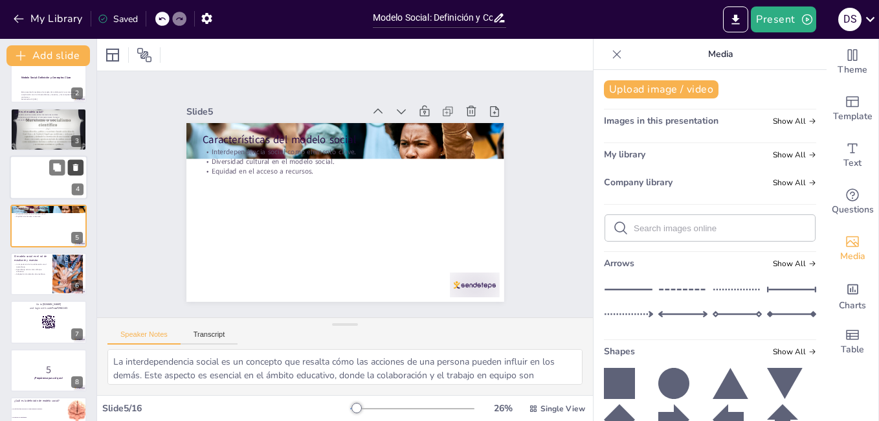
click at [76, 165] on icon at bounding box center [75, 167] width 5 height 7
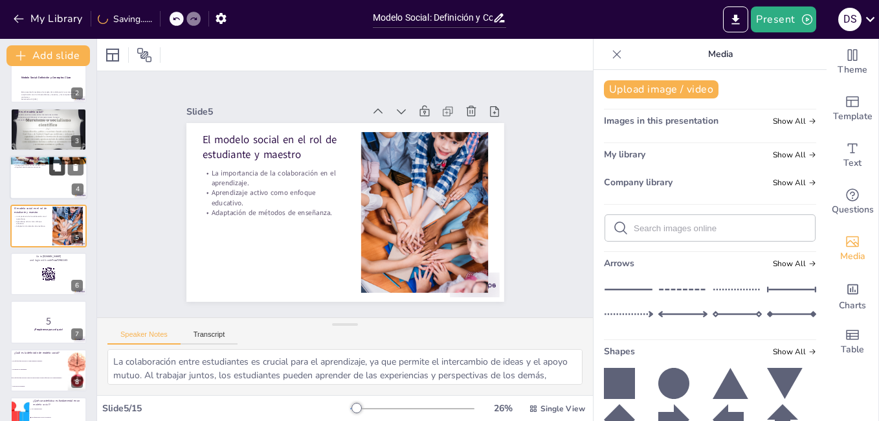
click at [49, 167] on button at bounding box center [57, 168] width 16 height 16
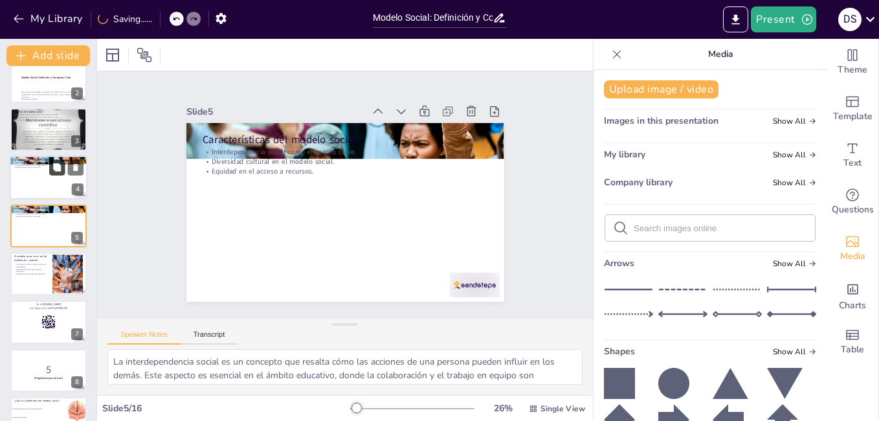
scroll to position [47, 0]
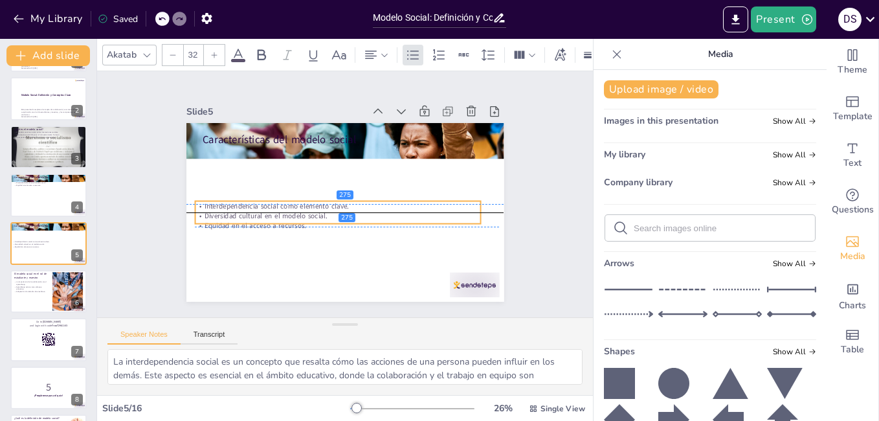
drag, startPoint x: 274, startPoint y: 159, endPoint x: 267, endPoint y: 206, distance: 47.2
click at [267, 212] on p "Diversidad cultural en el modelo social." at bounding box center [338, 216] width 286 height 10
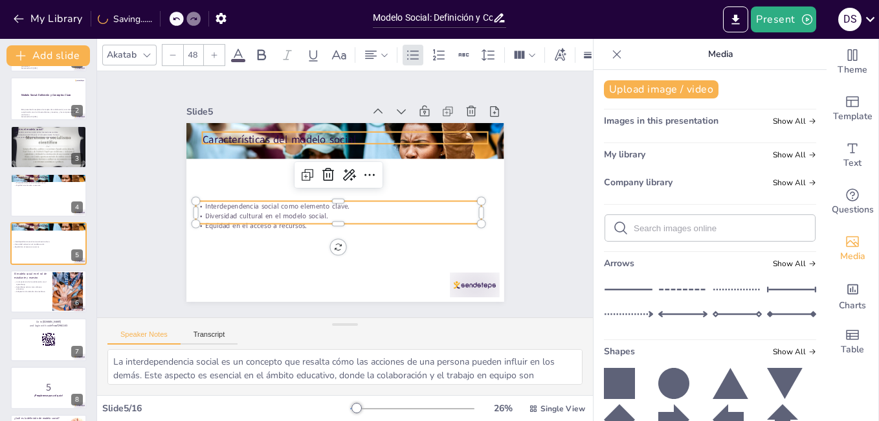
click at [248, 132] on p "Características del modelo social" at bounding box center [345, 139] width 286 height 15
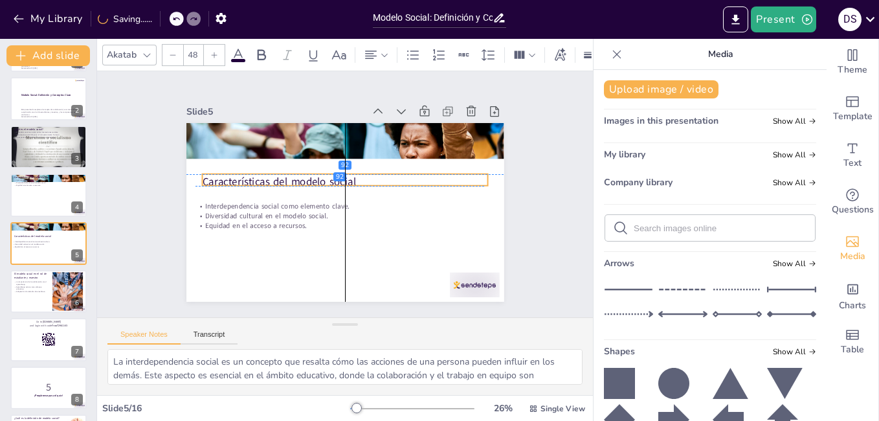
drag, startPoint x: 248, startPoint y: 127, endPoint x: 307, endPoint y: 268, distance: 152.2
click at [244, 171] on p "Características del modelo social" at bounding box center [346, 181] width 286 height 45
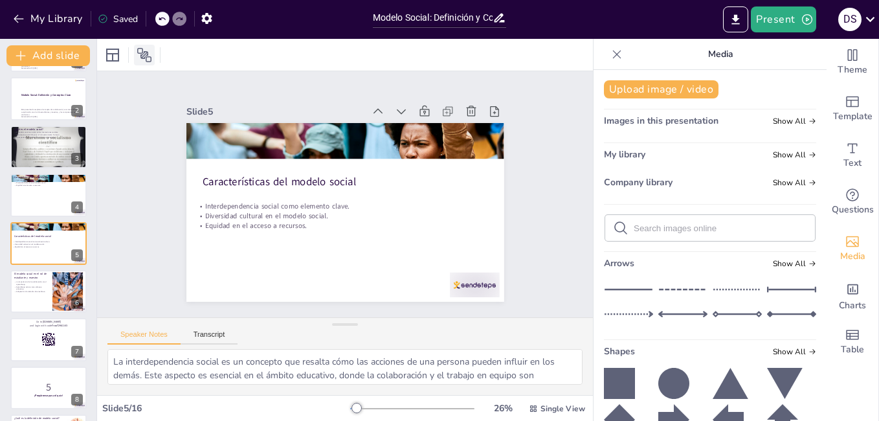
click at [142, 51] on icon at bounding box center [144, 55] width 14 height 14
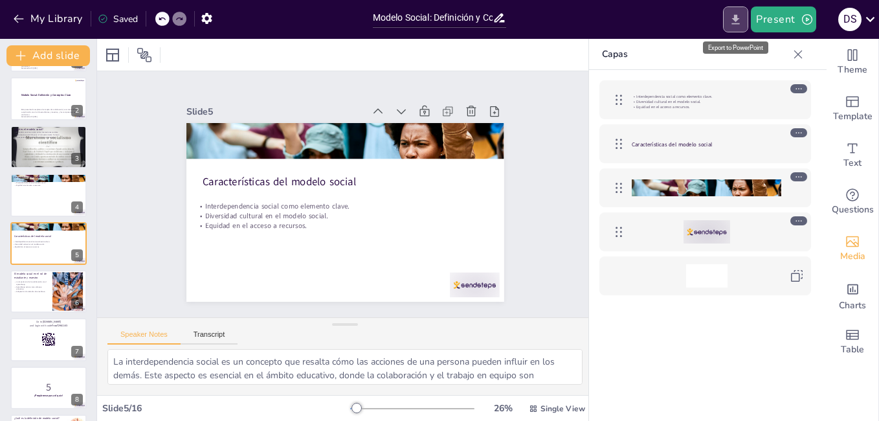
click at [734, 21] on icon "Export to PowerPoint" at bounding box center [735, 20] width 14 height 14
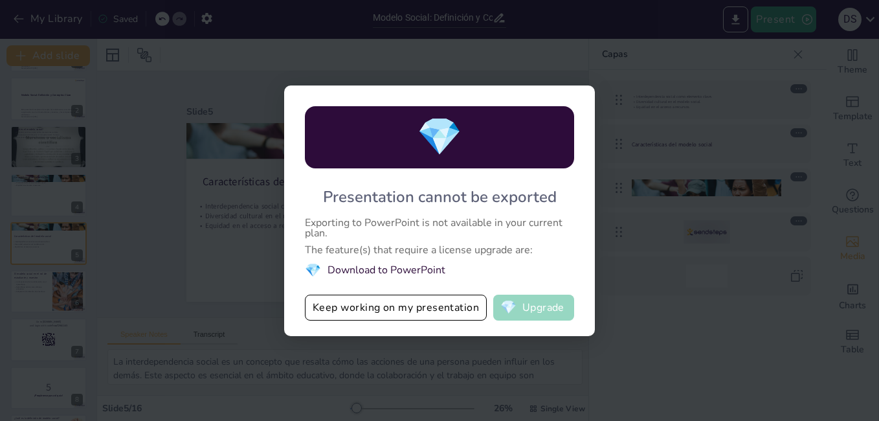
click at [534, 300] on button "💎 Upgrade" at bounding box center [533, 307] width 81 height 26
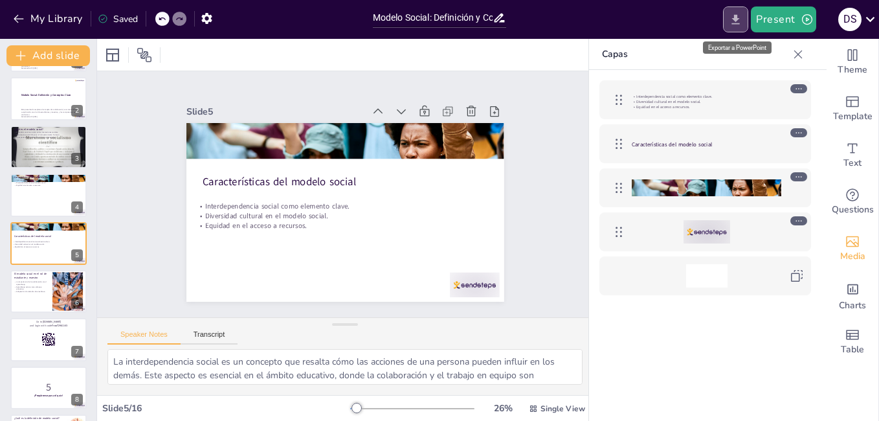
click at [725, 17] on button "Export to PowerPoint" at bounding box center [735, 19] width 25 height 26
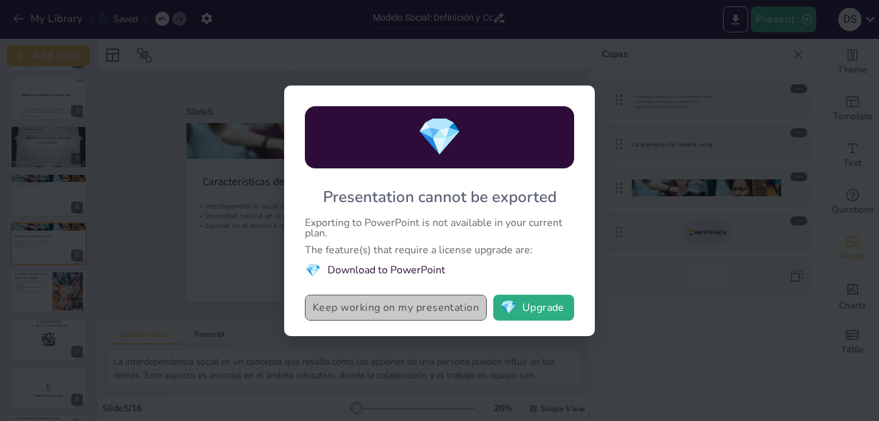
click at [460, 309] on button "Keep working on my presentation" at bounding box center [396, 307] width 182 height 26
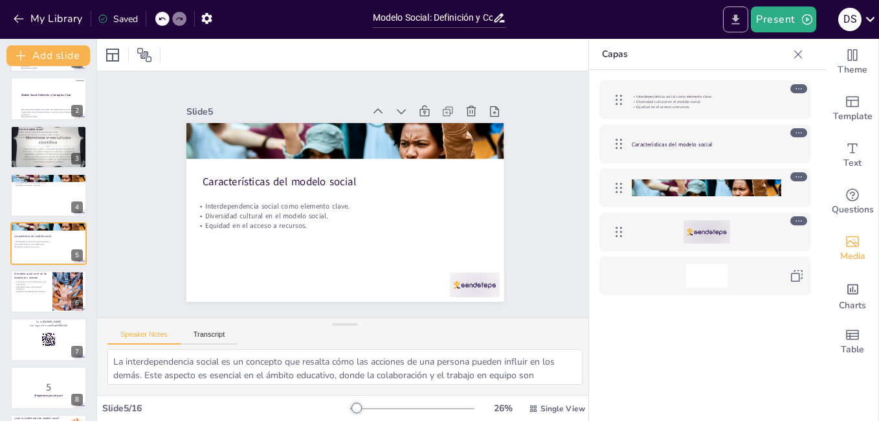
click at [738, 16] on icon "Export to PowerPoint" at bounding box center [735, 20] width 14 height 14
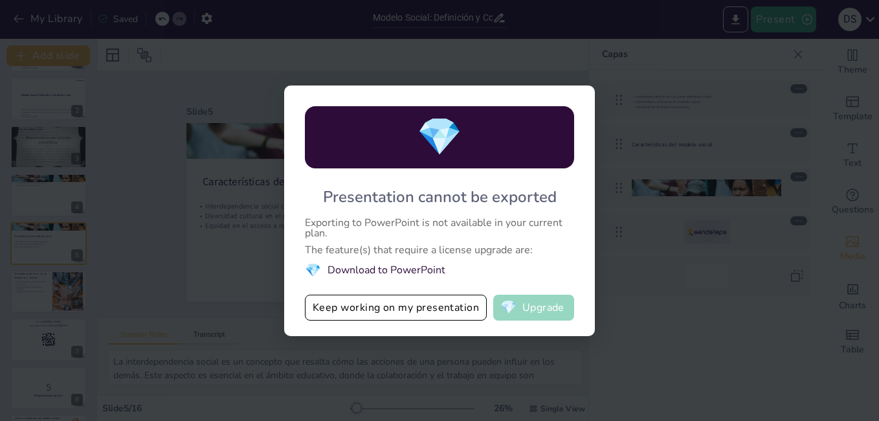
click at [538, 303] on button "💎 Upgrade" at bounding box center [533, 307] width 81 height 26
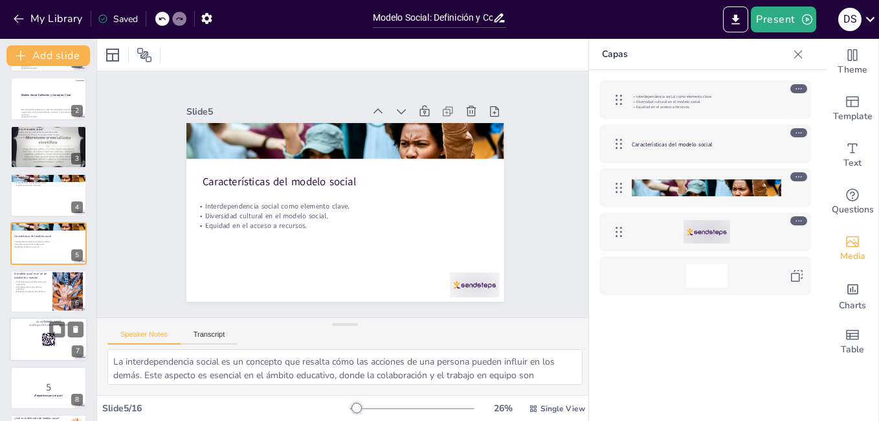
click at [39, 345] on div at bounding box center [49, 340] width 78 height 44
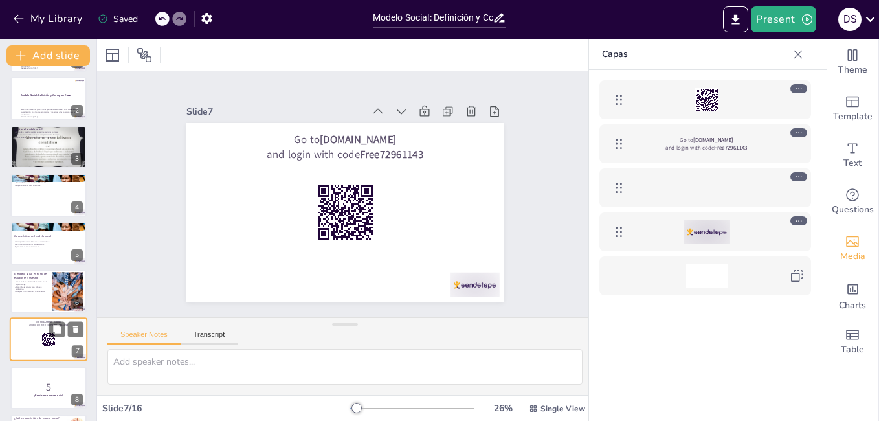
scroll to position [143, 0]
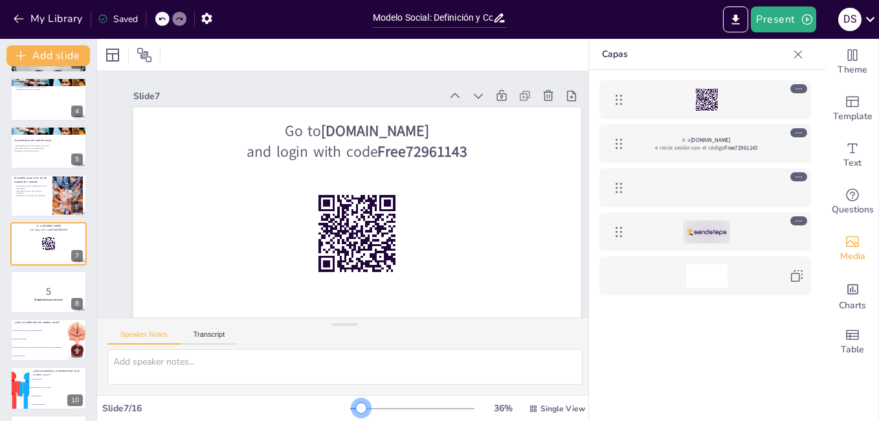
click at [356, 411] on div at bounding box center [361, 407] width 10 height 10
